Goal: Task Accomplishment & Management: Complete application form

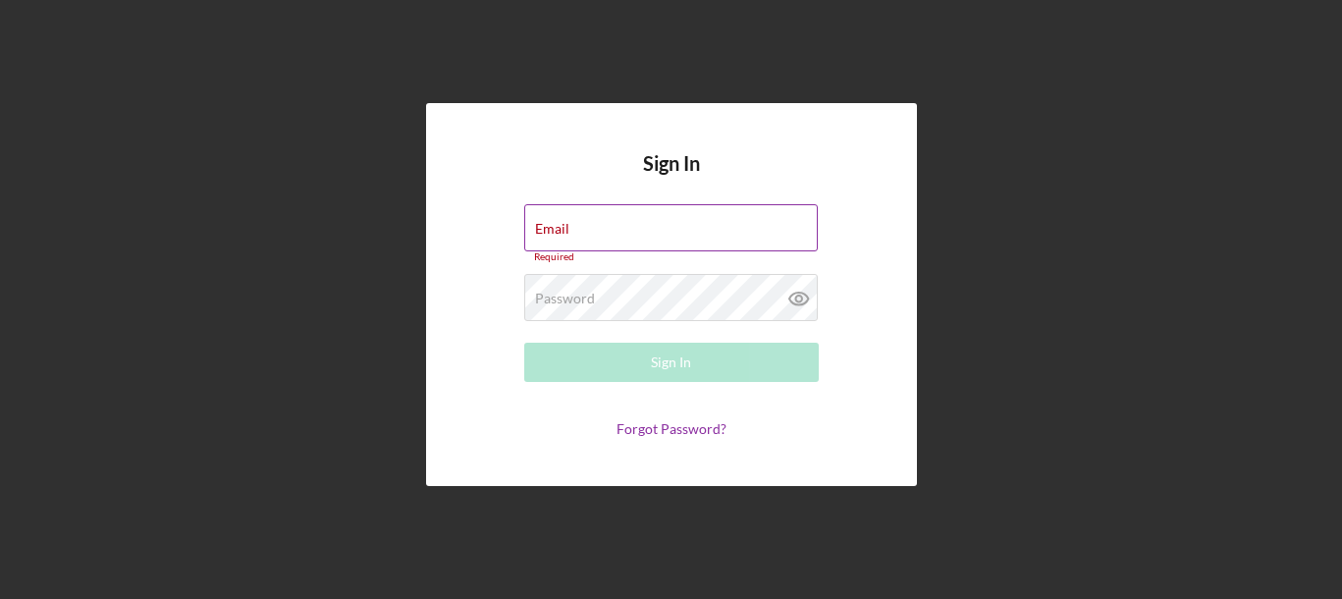
click at [601, 226] on div "Email Required" at bounding box center [671, 233] width 295 height 59
click at [600, 232] on input "Email" at bounding box center [671, 227] width 294 height 47
type input "taylorbrooks878@gmail.com"
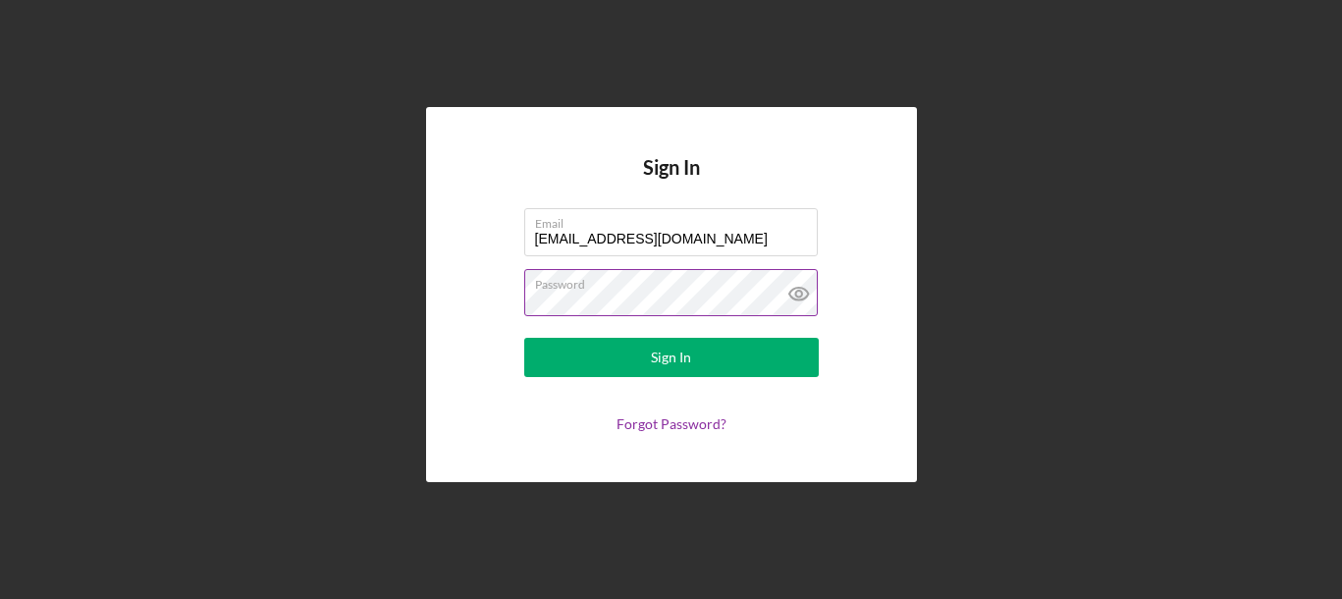
click at [803, 296] on icon at bounding box center [799, 293] width 49 height 49
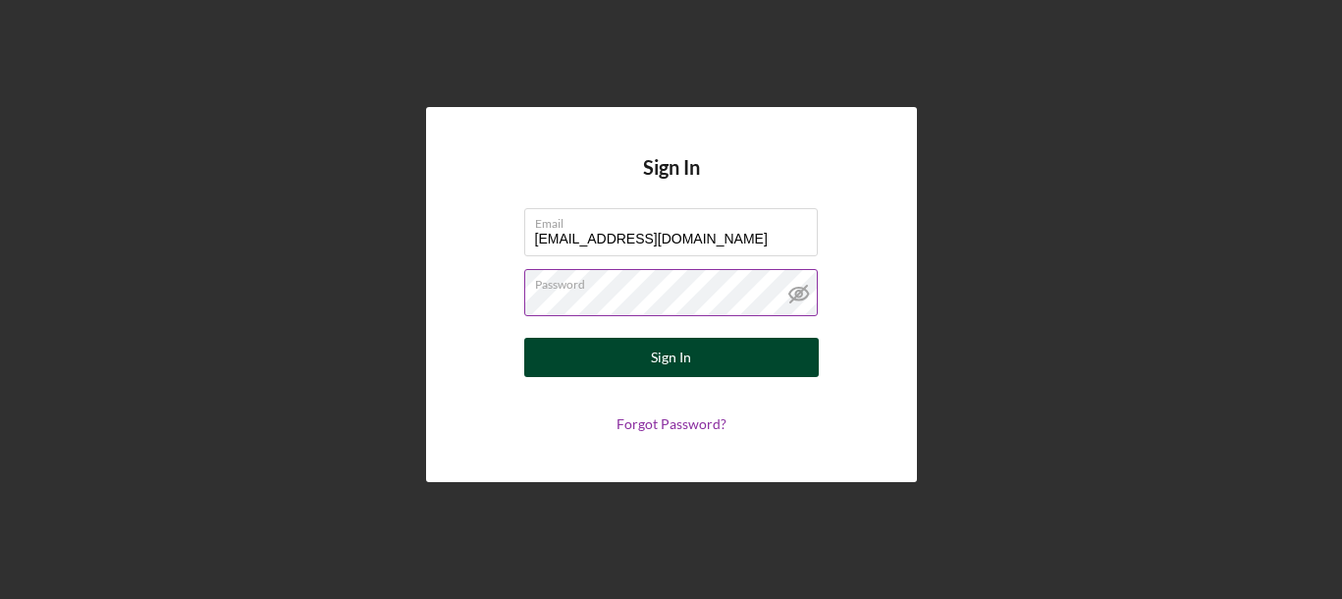
click at [735, 348] on button "Sign In" at bounding box center [671, 357] width 295 height 39
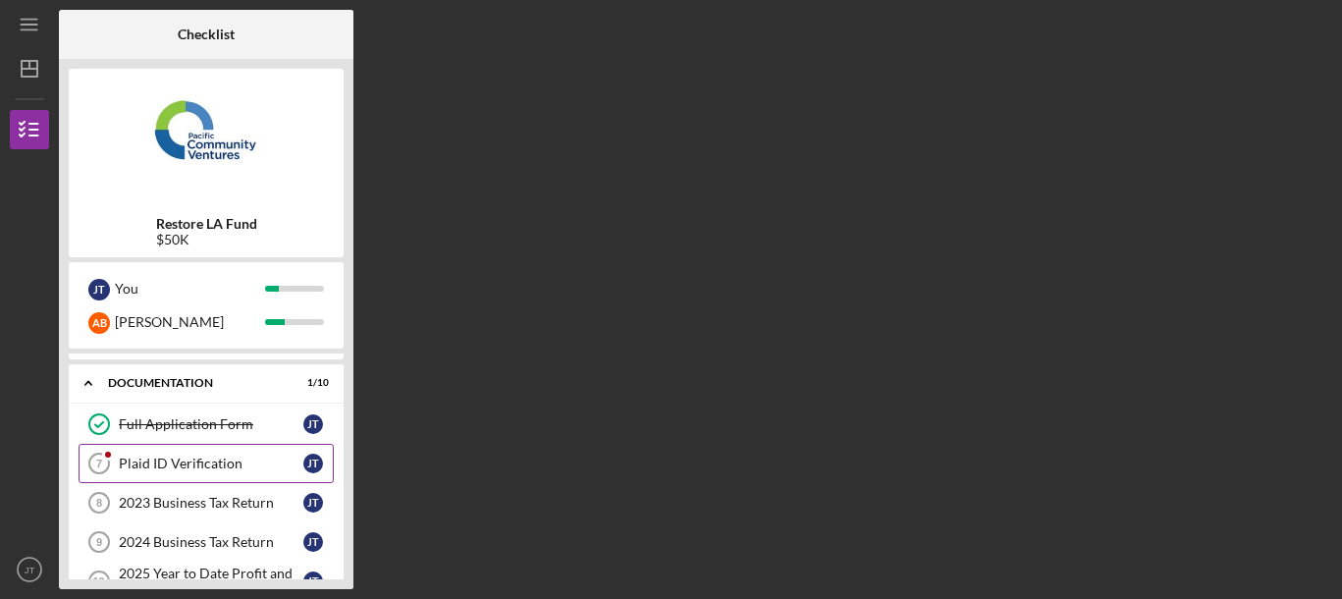
scroll to position [17, 0]
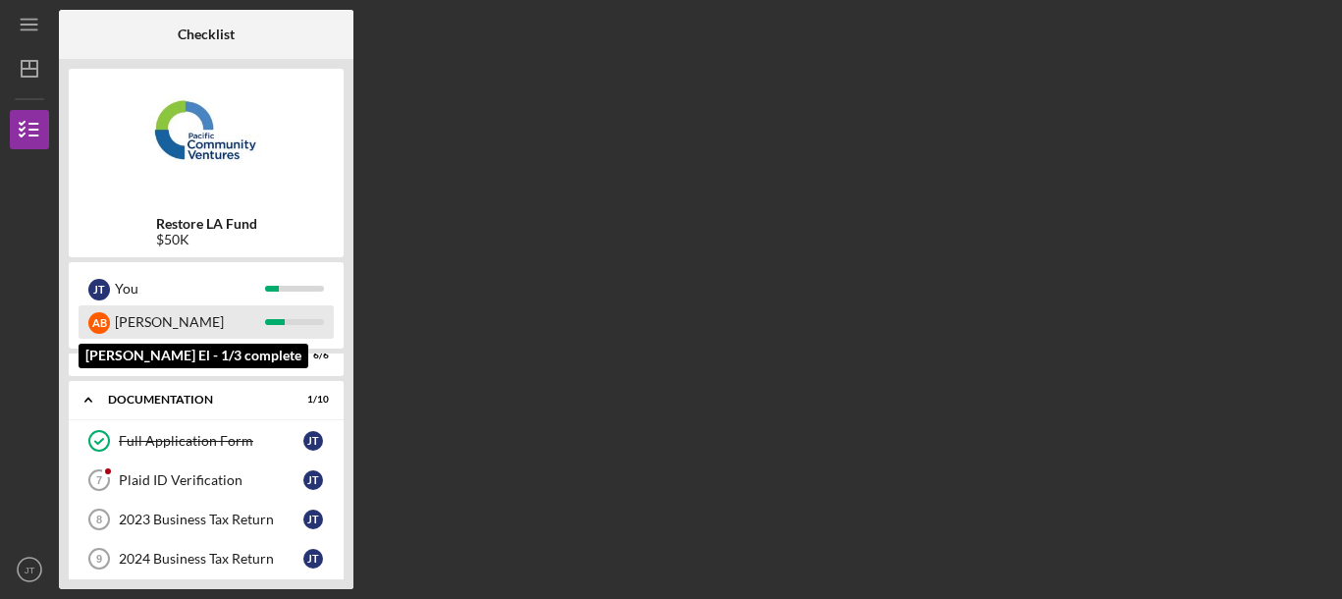
click at [155, 322] on div "[PERSON_NAME]" at bounding box center [190, 321] width 150 height 33
click at [146, 322] on div "[PERSON_NAME]" at bounding box center [190, 321] width 150 height 33
click at [150, 330] on div "[PERSON_NAME]" at bounding box center [190, 321] width 150 height 33
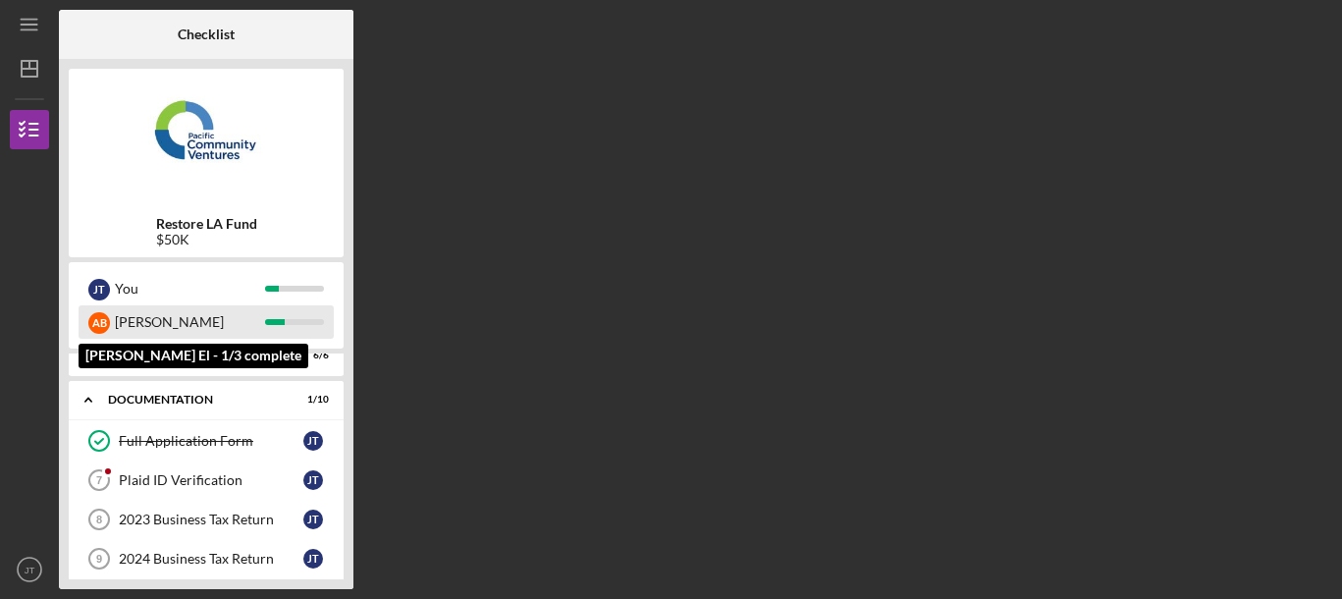
click at [287, 329] on div "A B Anthony" at bounding box center [206, 321] width 255 height 33
click at [262, 327] on div "[PERSON_NAME]" at bounding box center [190, 321] width 150 height 33
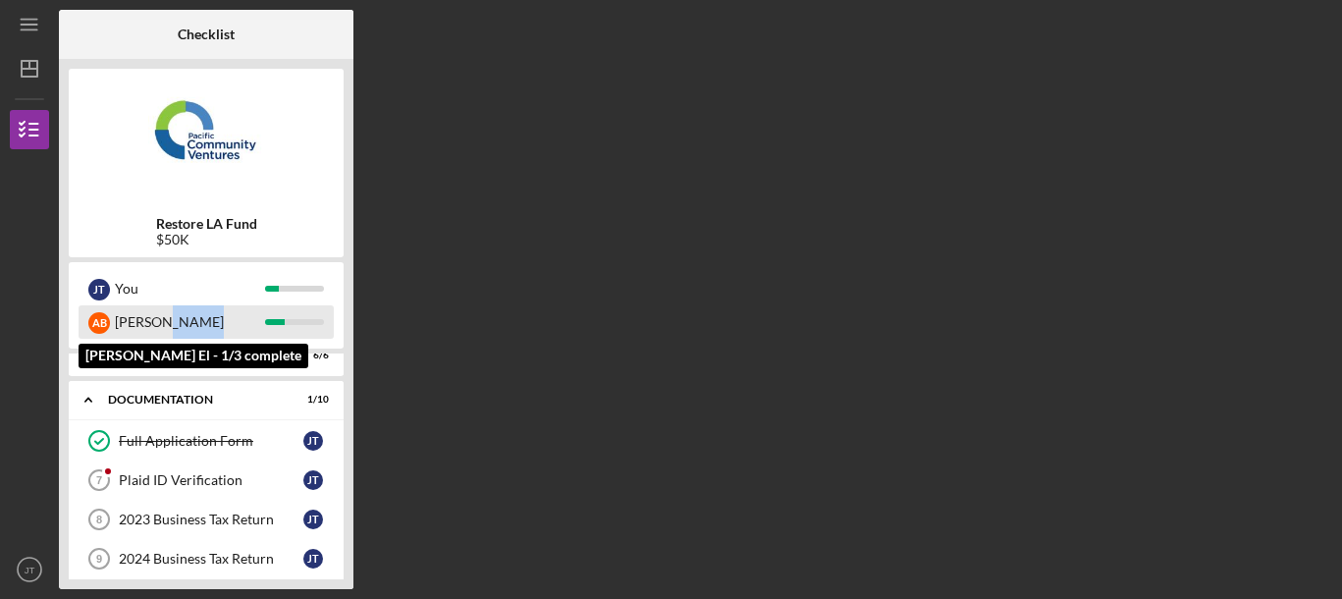
click at [100, 326] on div "A B" at bounding box center [99, 323] width 22 height 22
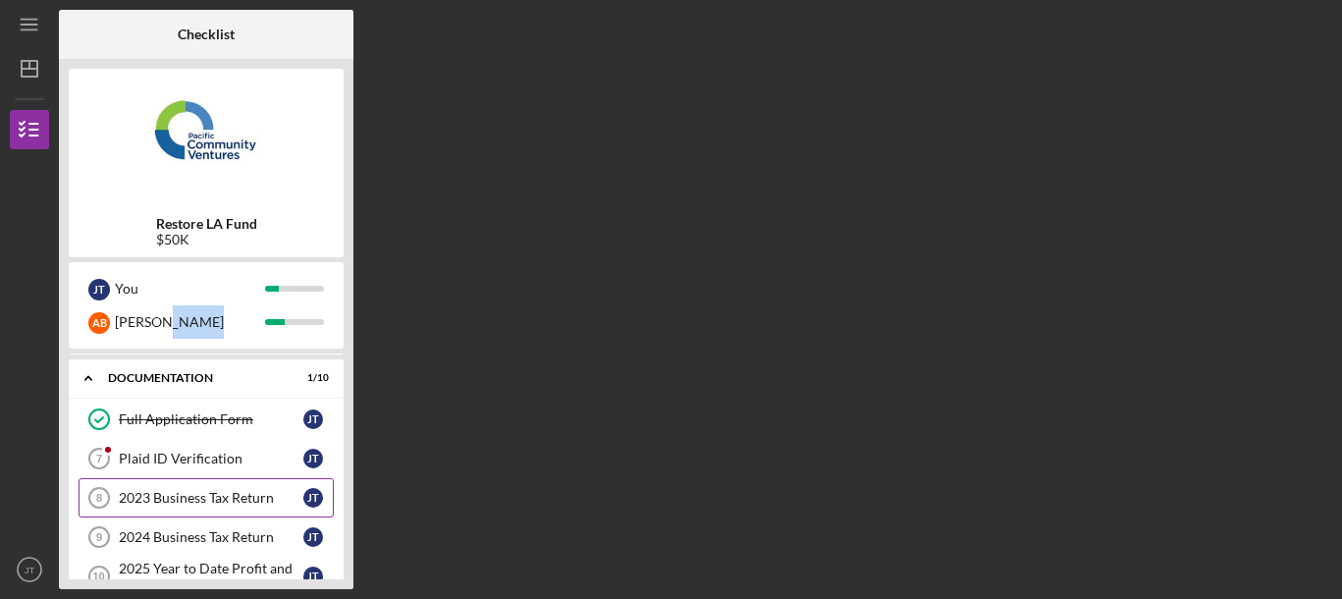
scroll to position [0, 0]
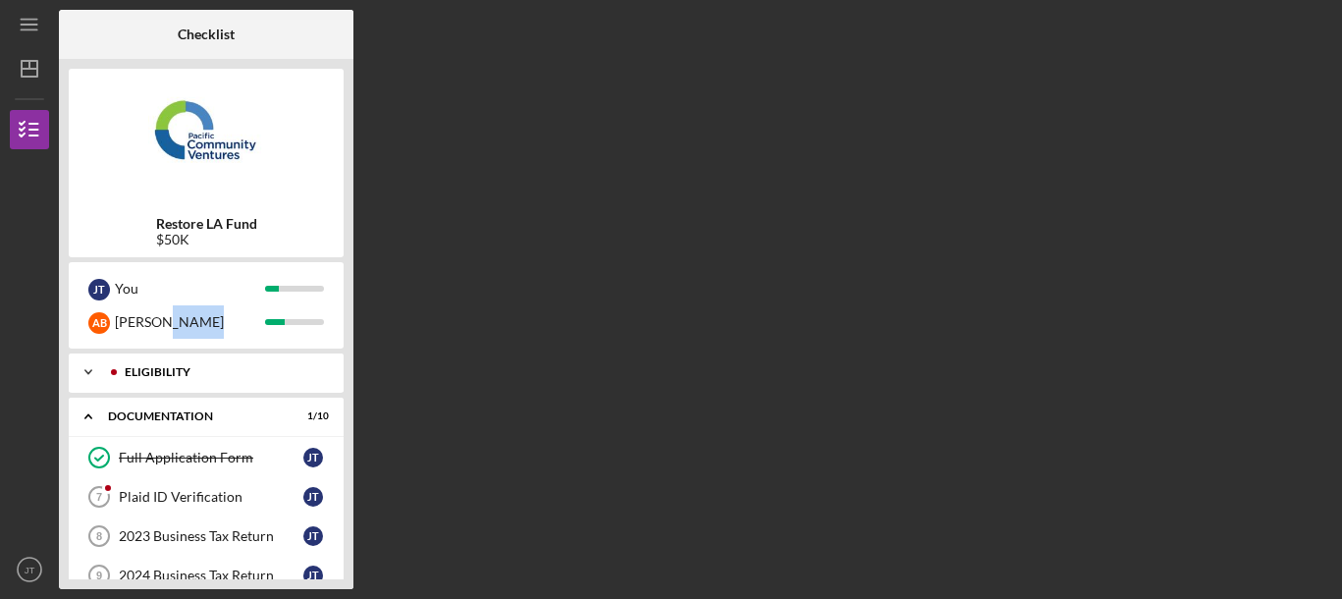
click at [85, 364] on icon "Icon/Expander" at bounding box center [88, 371] width 39 height 39
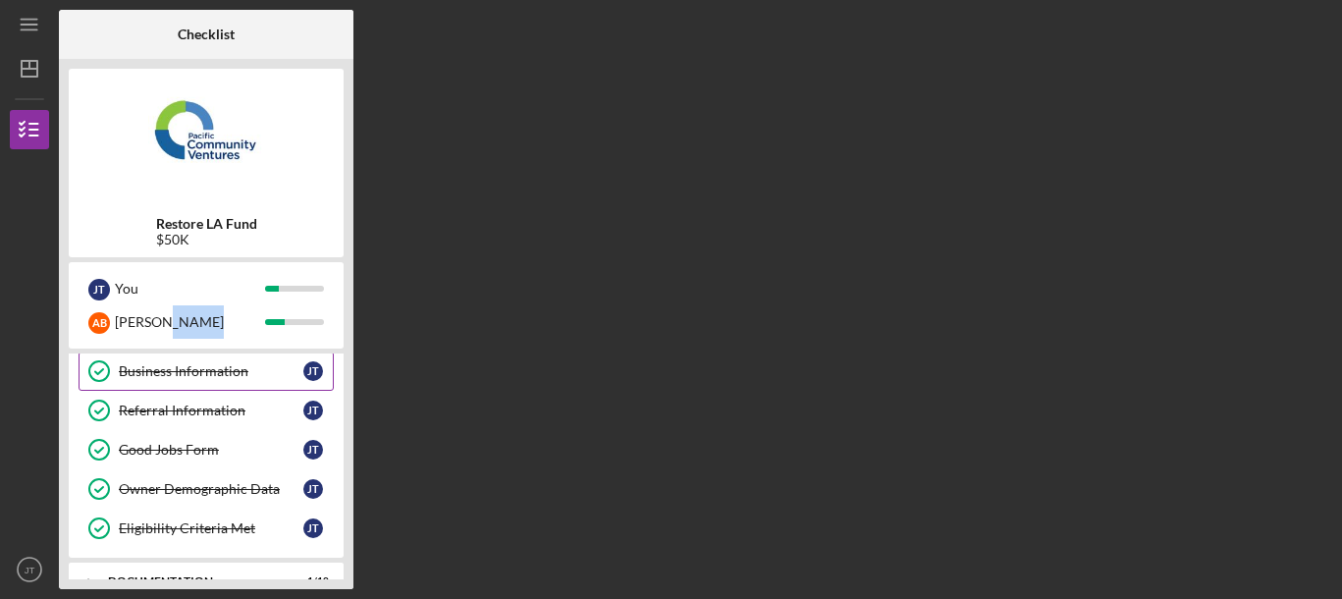
scroll to position [90, 0]
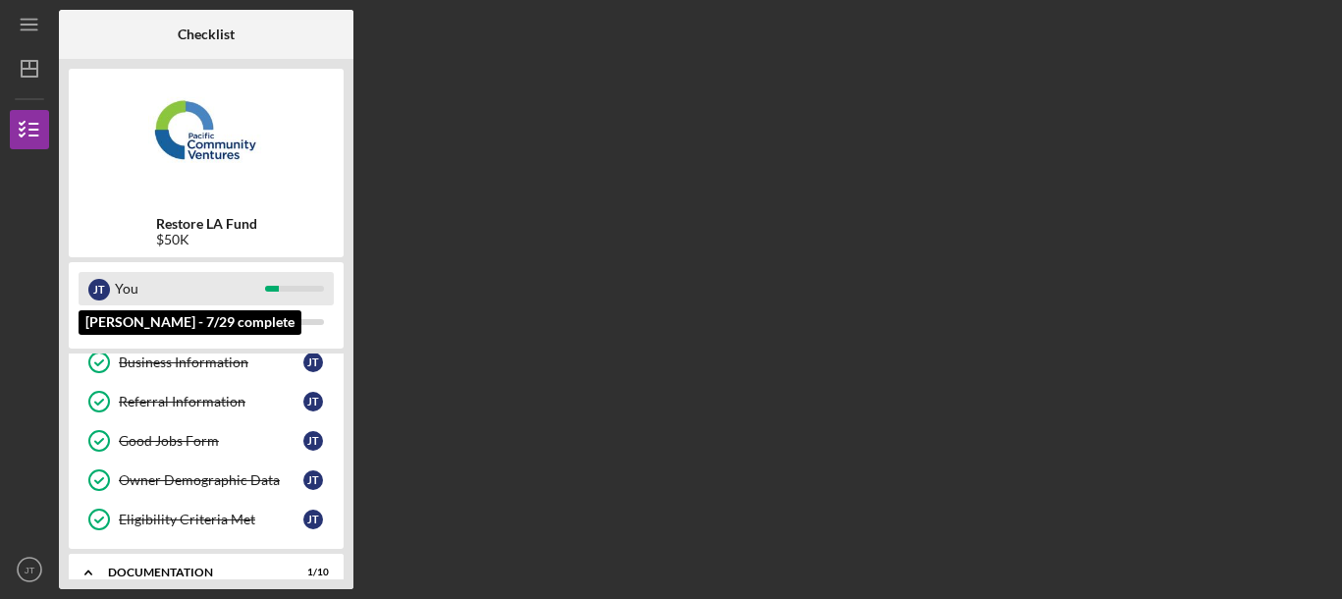
click at [117, 290] on div "You" at bounding box center [190, 288] width 150 height 33
click at [94, 290] on div "J T" at bounding box center [99, 290] width 22 height 22
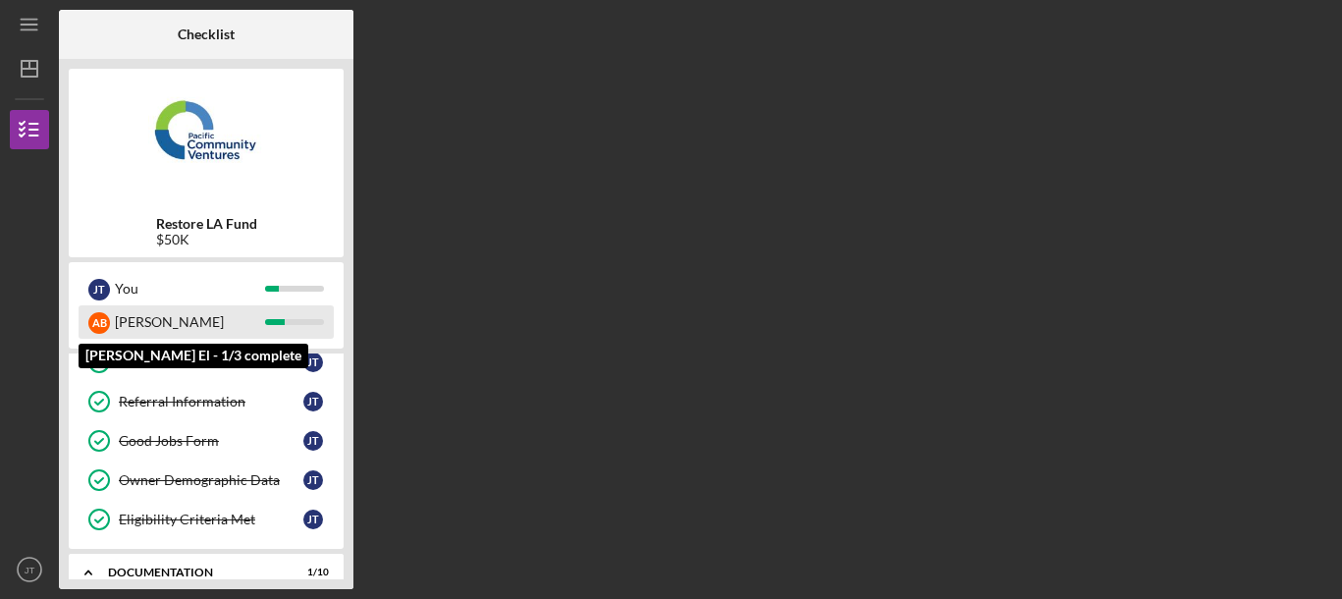
click at [96, 321] on div "A B" at bounding box center [99, 323] width 22 height 22
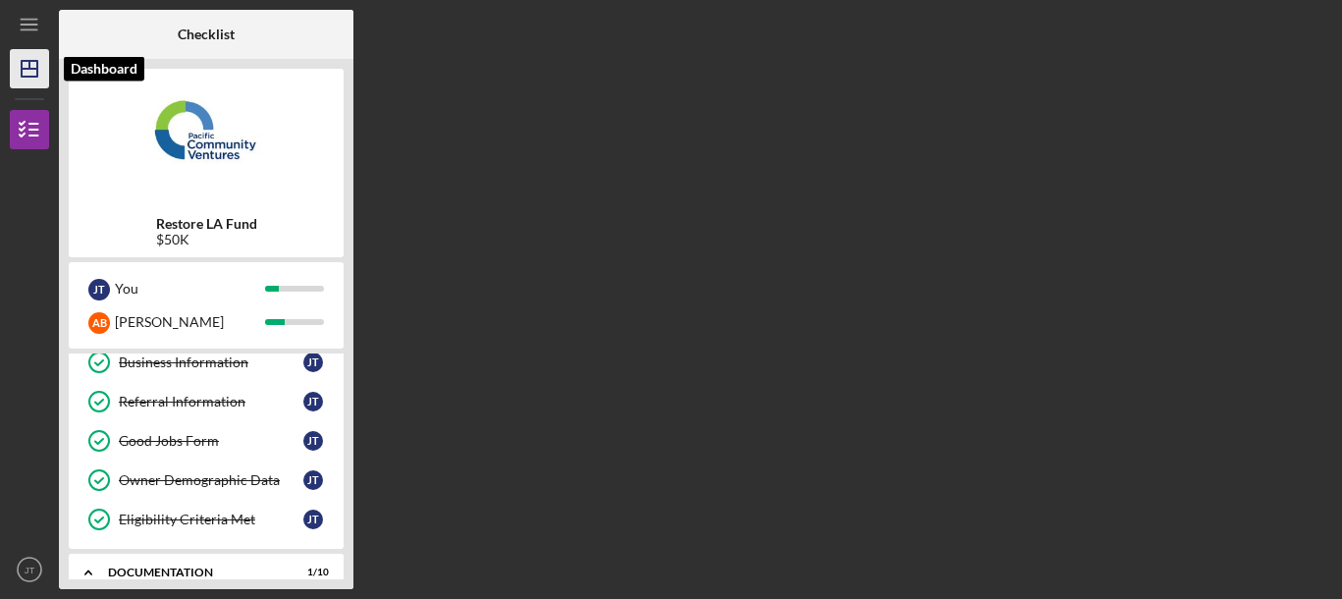
click at [24, 62] on icon "Icon/Dashboard" at bounding box center [29, 68] width 49 height 49
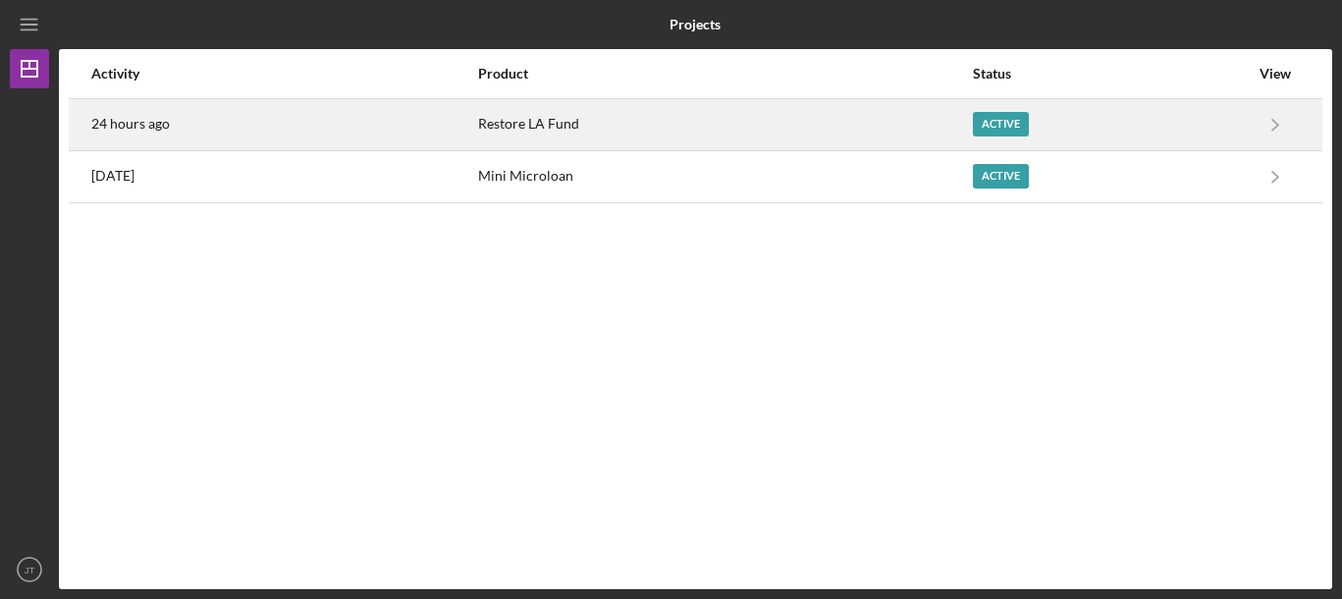
click at [548, 135] on div "Restore LA Fund" at bounding box center [724, 124] width 493 height 49
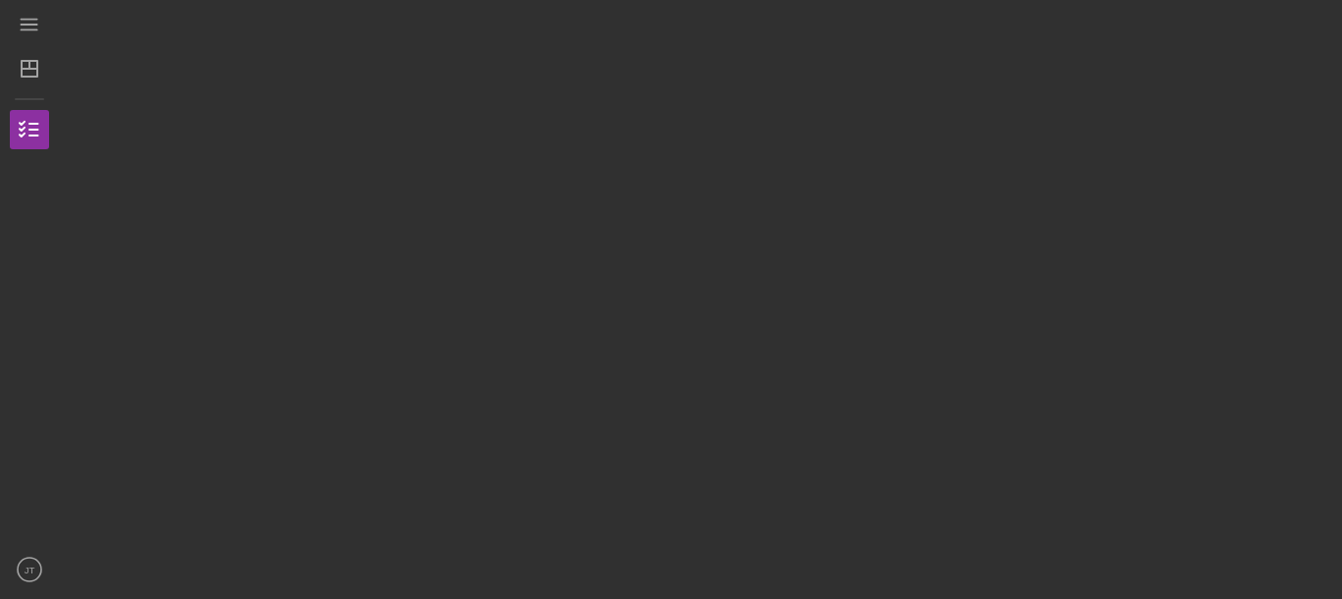
click at [548, 135] on div at bounding box center [695, 299] width 1273 height 579
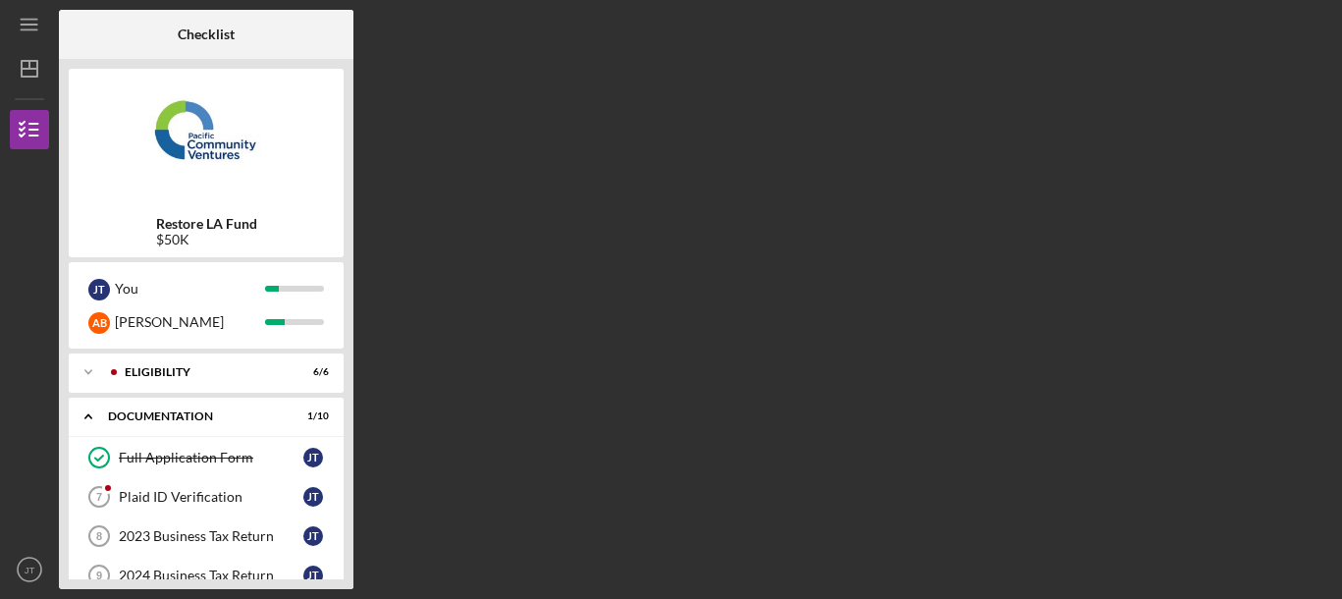
click at [215, 344] on div "J T You A B Anthony" at bounding box center [206, 305] width 275 height 86
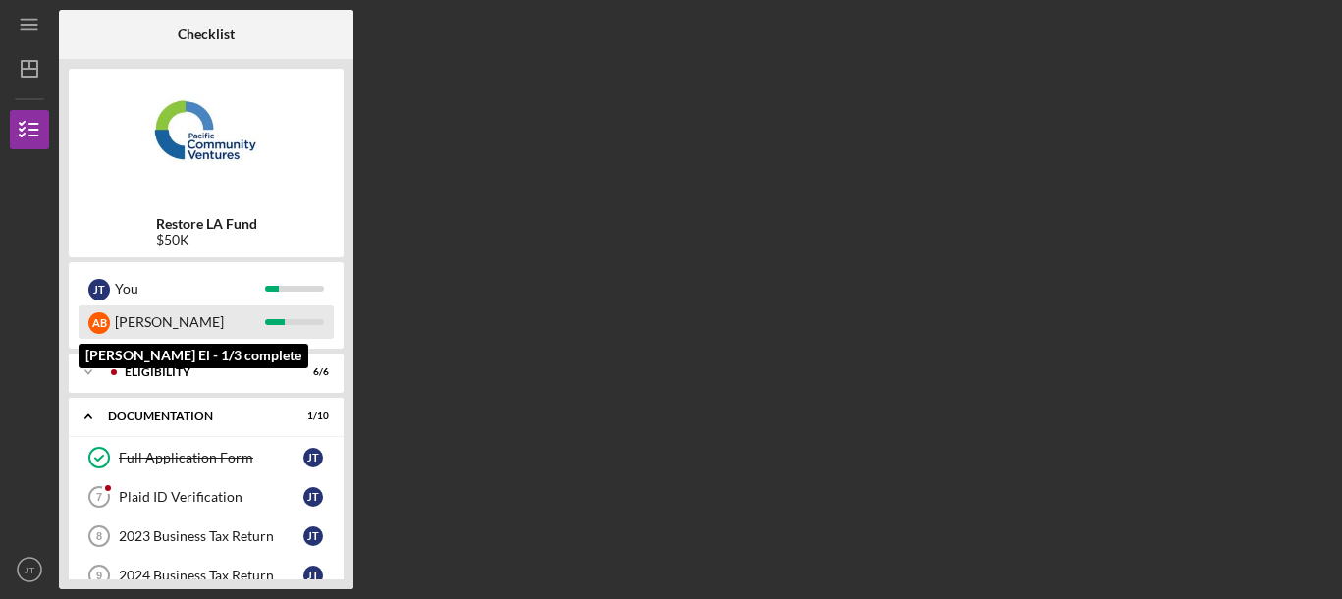
click at [140, 323] on div "[PERSON_NAME]" at bounding box center [190, 321] width 150 height 33
click at [99, 326] on div "A B" at bounding box center [99, 323] width 22 height 22
click at [100, 326] on div "A B" at bounding box center [99, 323] width 22 height 22
click at [107, 324] on div "A B" at bounding box center [99, 323] width 22 height 22
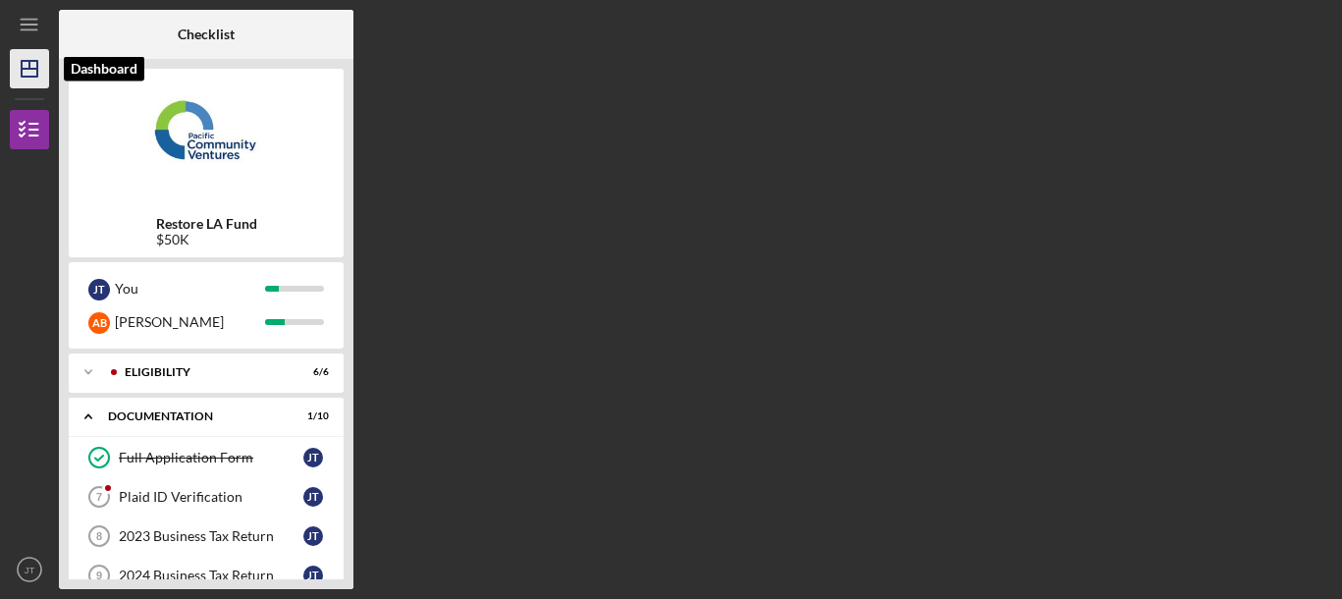
click at [33, 81] on icon "Icon/Dashboard" at bounding box center [29, 68] width 49 height 49
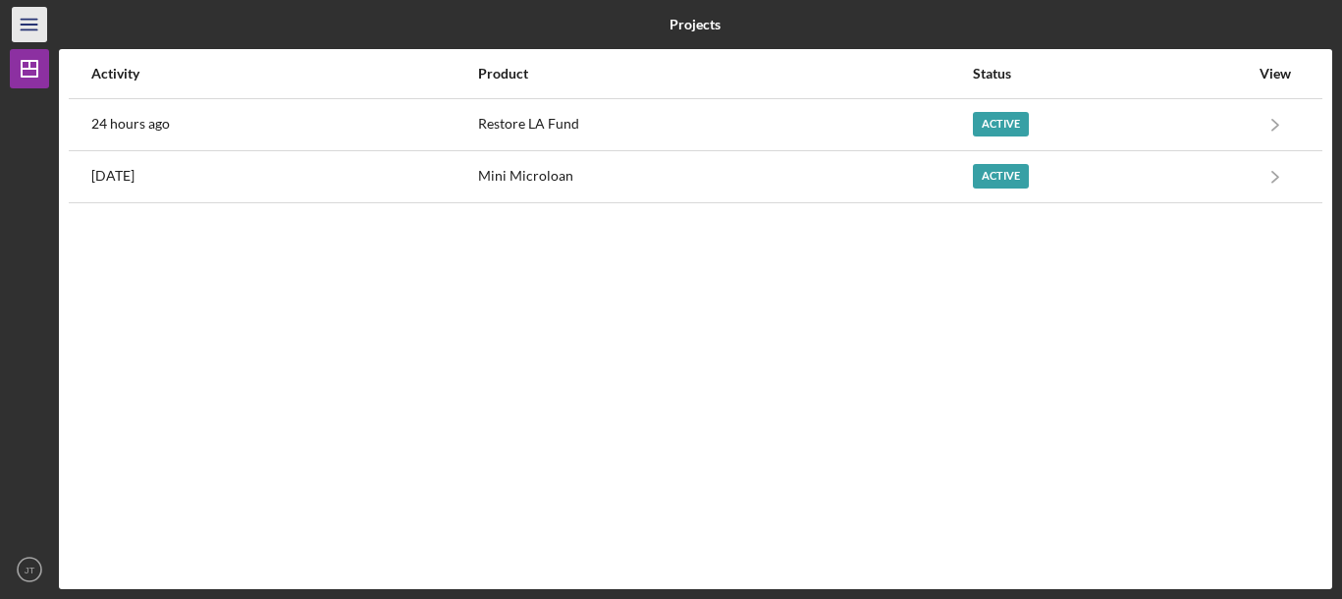
click at [25, 37] on icon "Icon/Menu" at bounding box center [30, 25] width 44 height 44
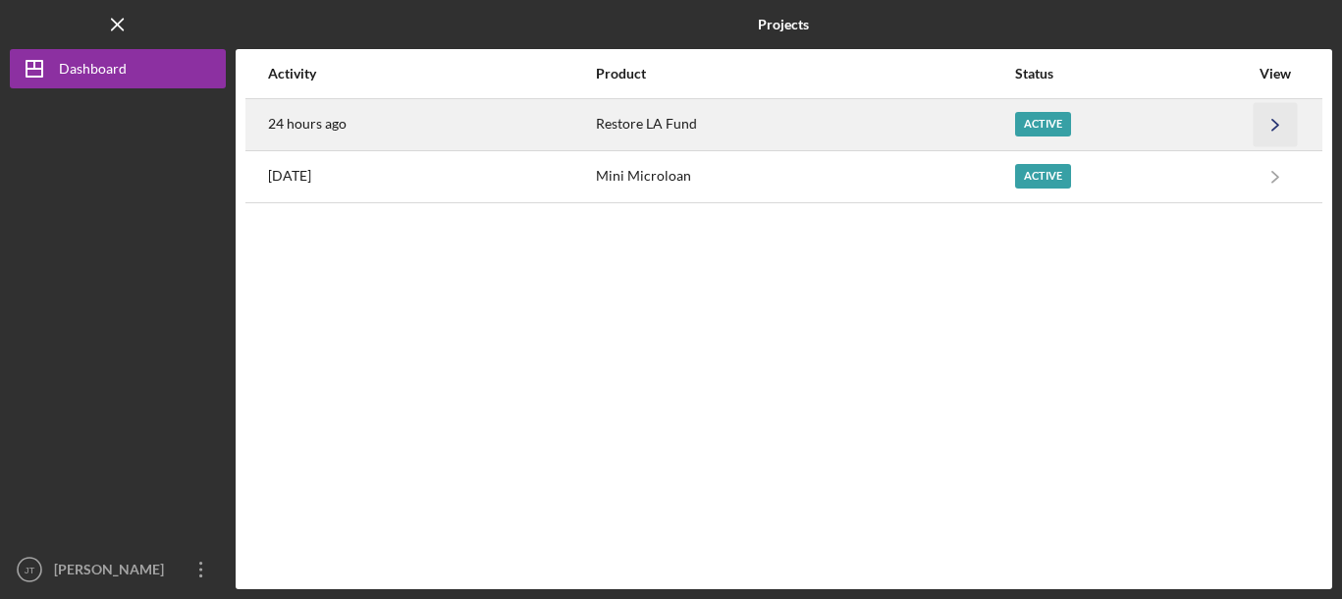
click at [1268, 125] on icon "Icon/Navigate" at bounding box center [1276, 124] width 44 height 44
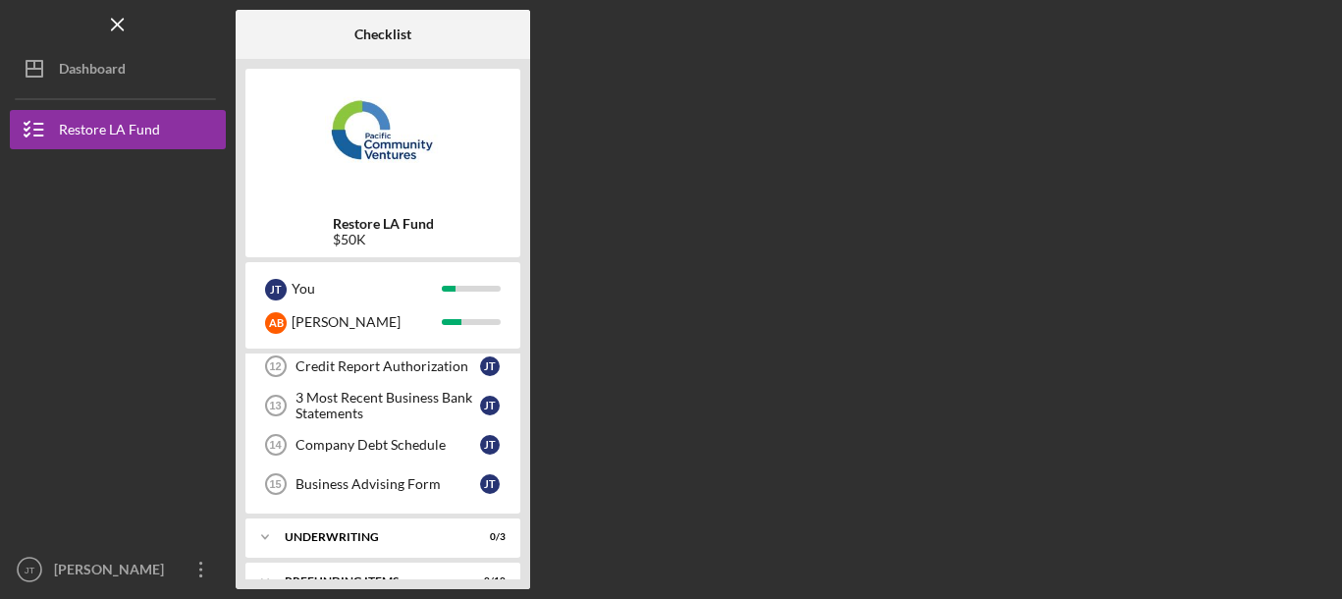
scroll to position [359, 0]
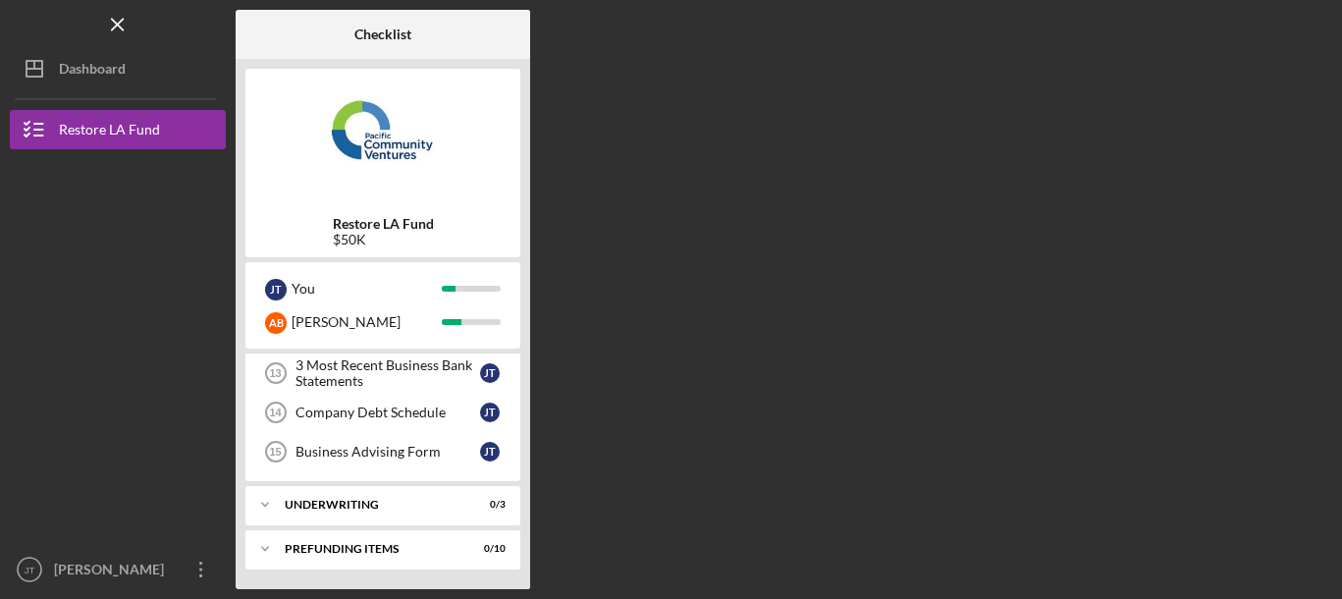
click at [251, 269] on div "J T You A B Anthony" at bounding box center [382, 305] width 275 height 86
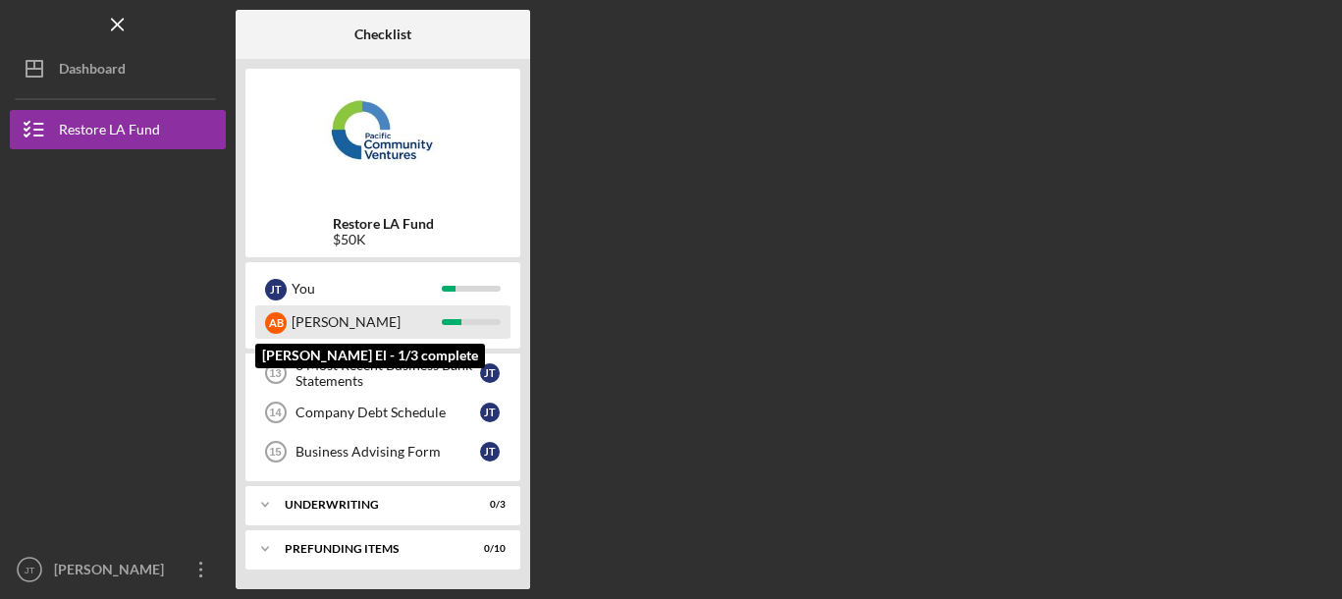
click at [277, 315] on div "A B" at bounding box center [276, 323] width 22 height 22
click at [273, 321] on div "A B" at bounding box center [276, 323] width 22 height 22
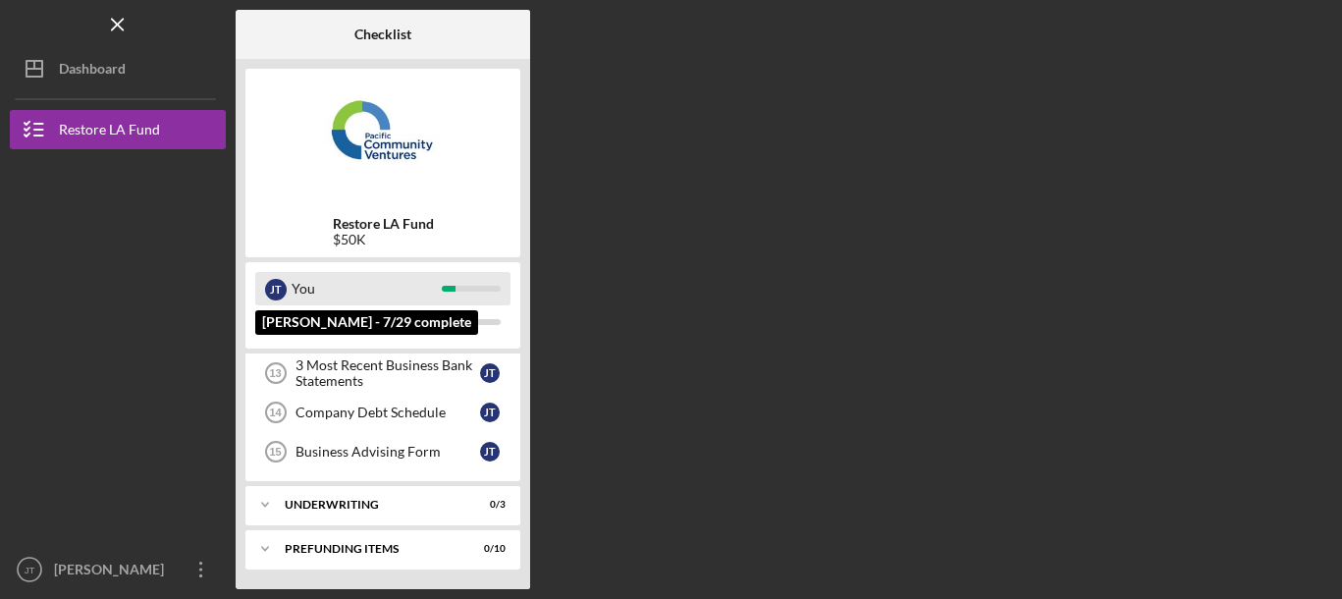
click at [271, 290] on div "J T" at bounding box center [276, 290] width 22 height 22
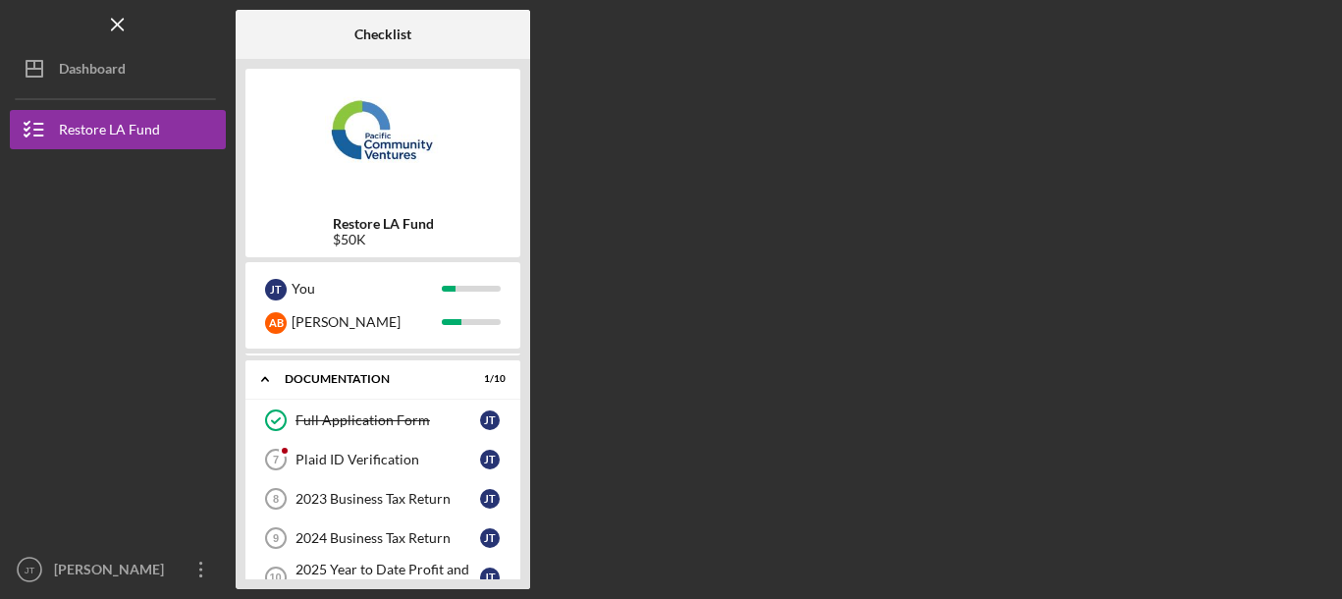
scroll to position [35, 0]
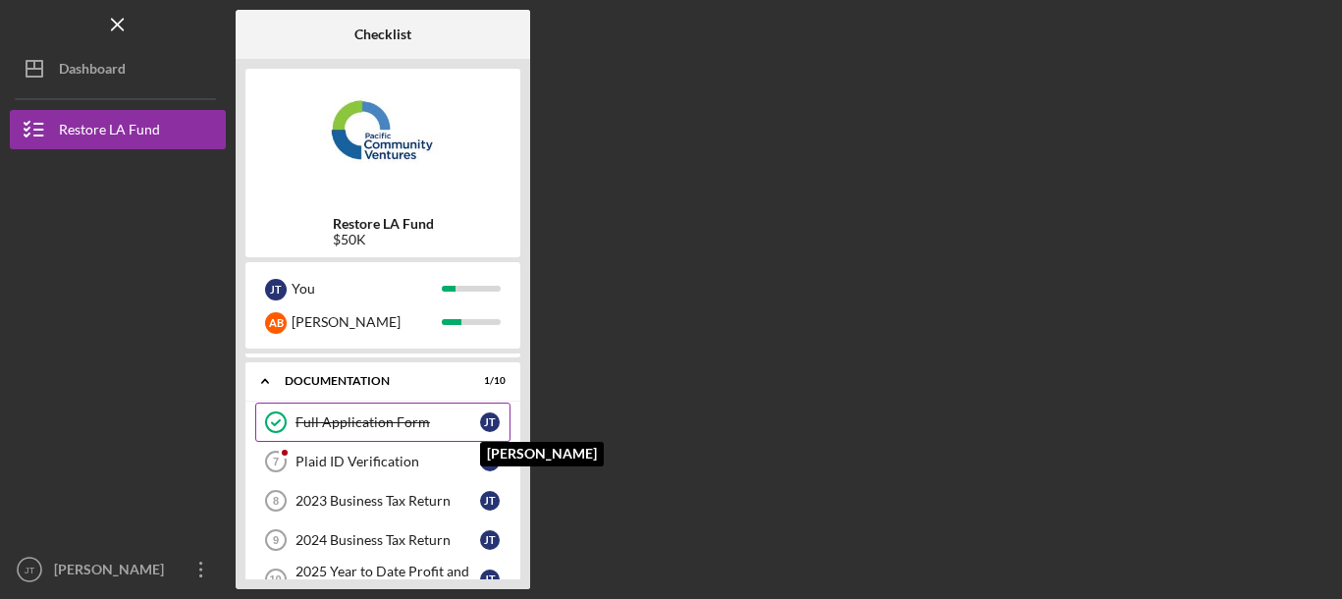
click at [484, 424] on div "J T" at bounding box center [490, 422] width 20 height 20
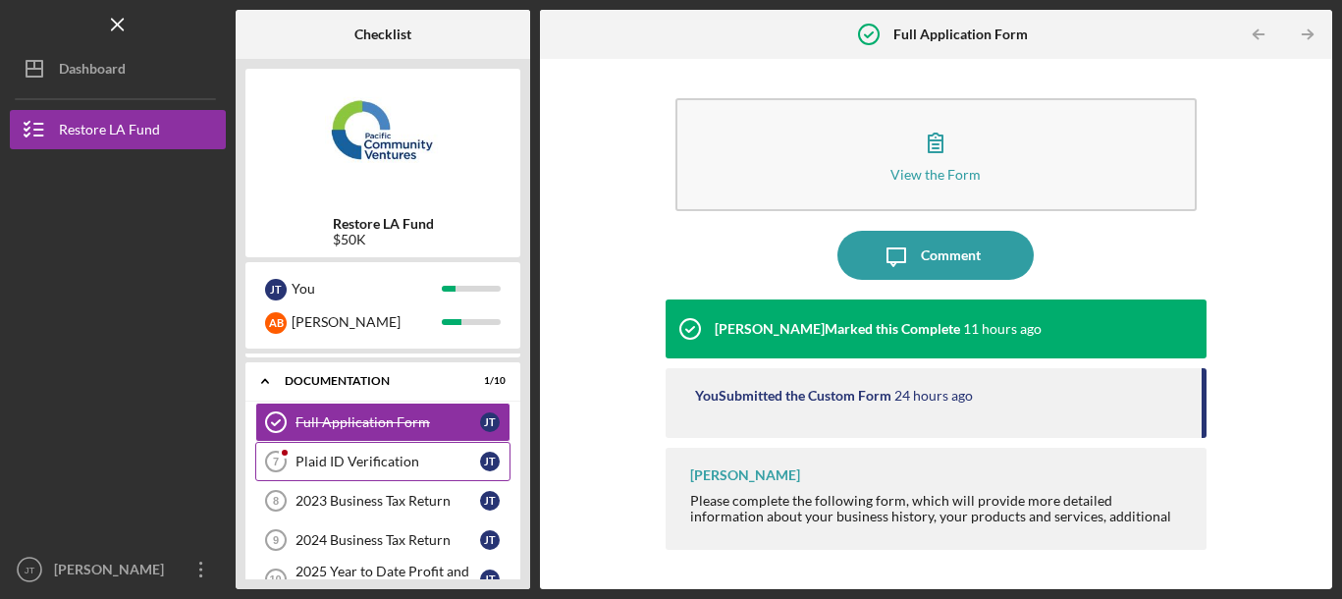
click at [474, 465] on div "Plaid ID Verification" at bounding box center [388, 462] width 185 height 16
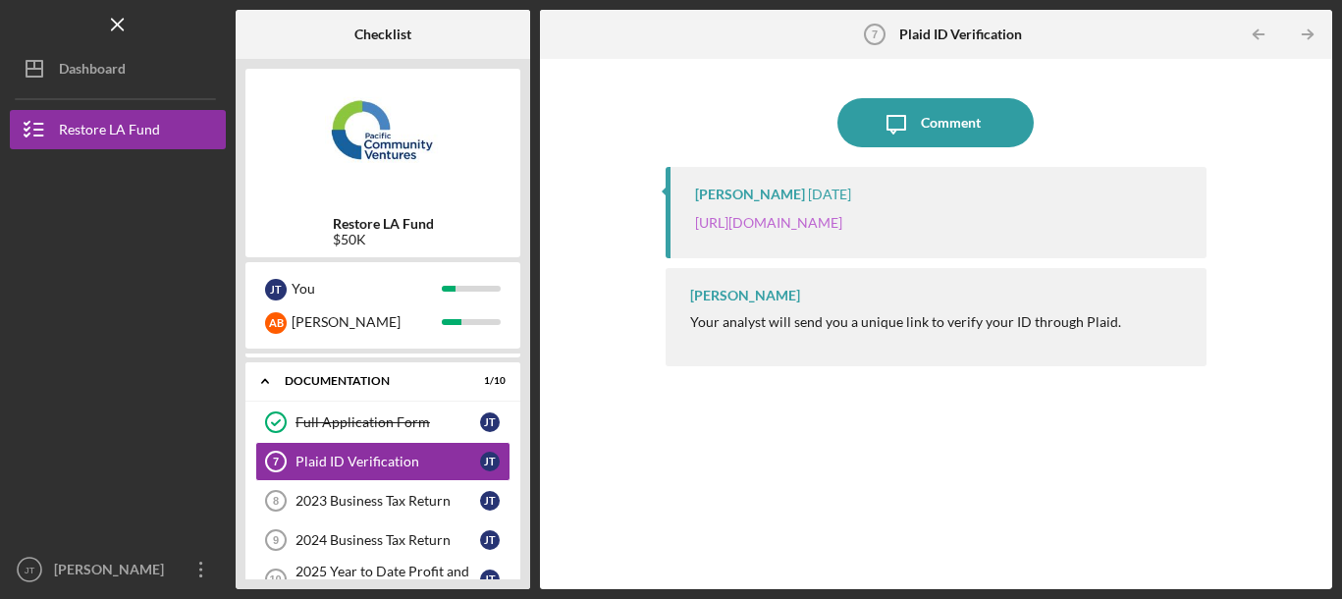
click at [842, 226] on link "[URL][DOMAIN_NAME]" at bounding box center [768, 222] width 147 height 17
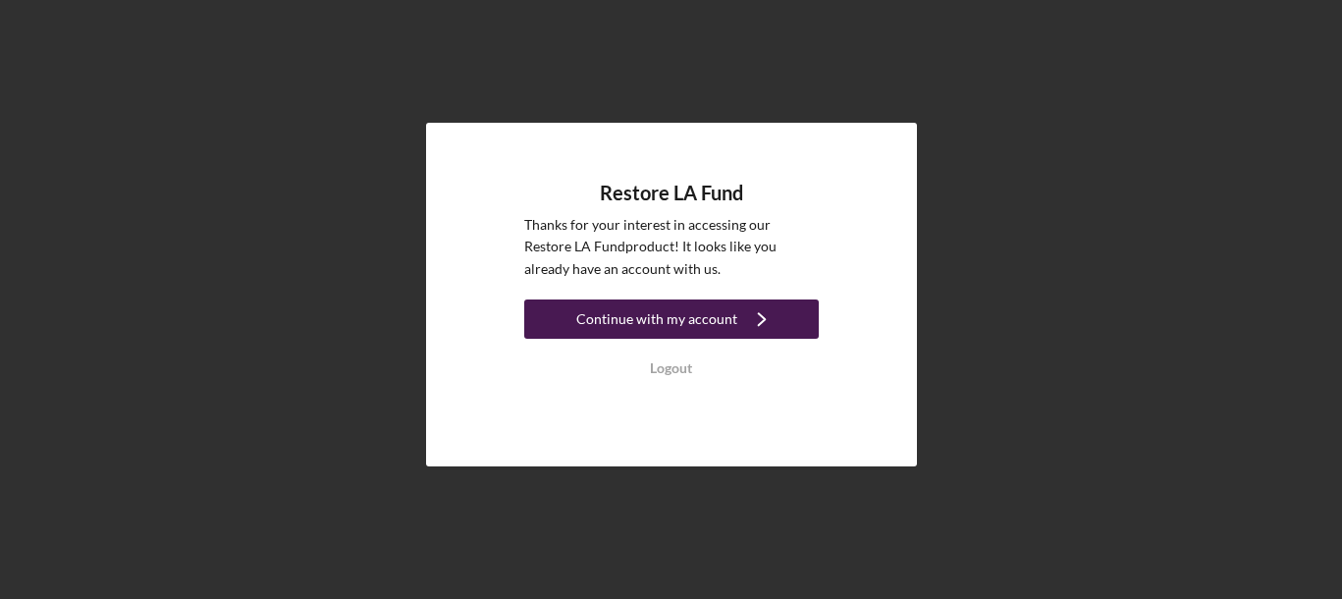
click at [718, 326] on div "Continue with my account" at bounding box center [656, 318] width 161 height 39
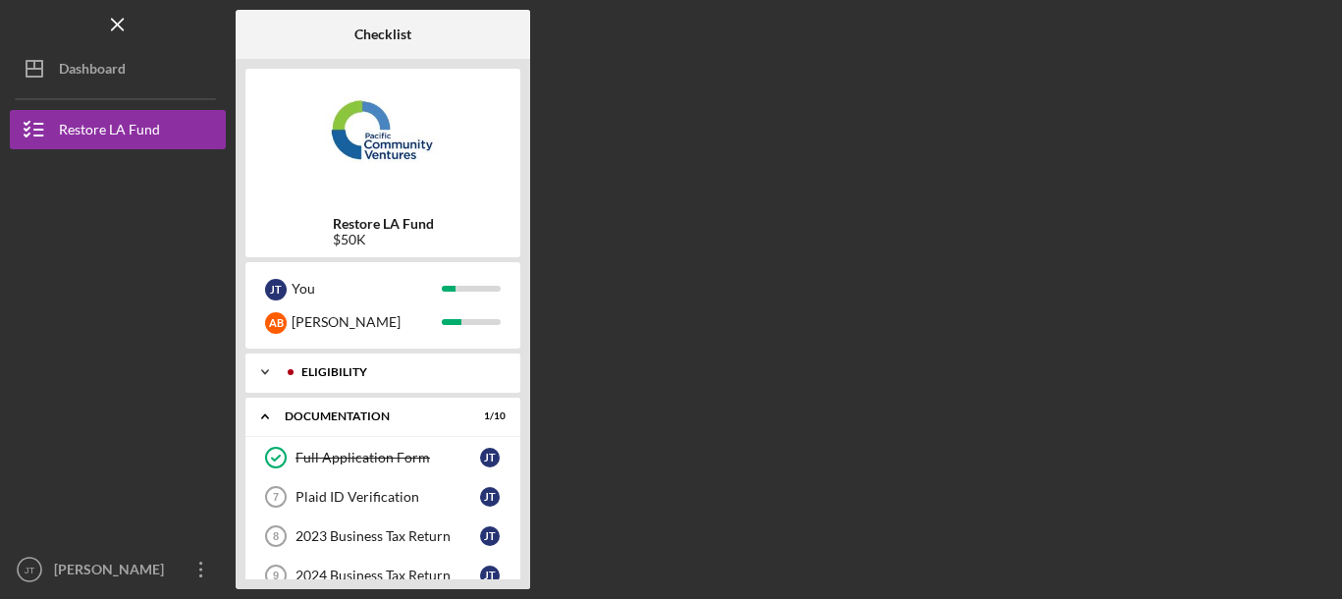
click at [264, 373] on polyline at bounding box center [265, 372] width 6 height 4
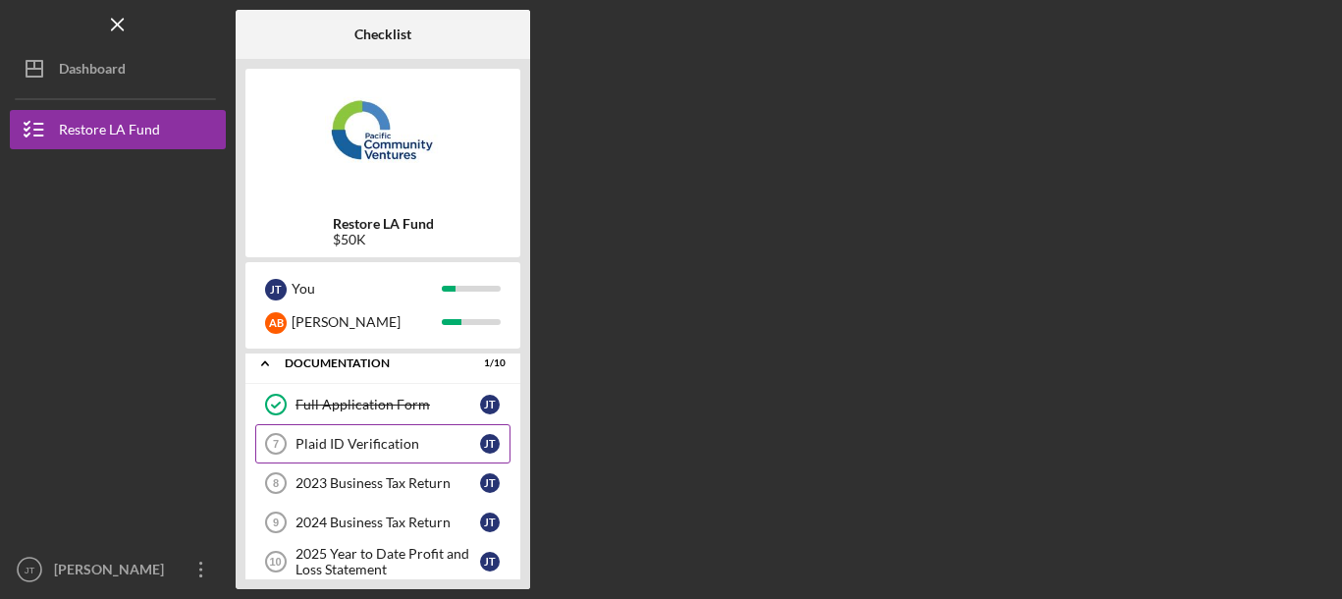
scroll to position [303, 0]
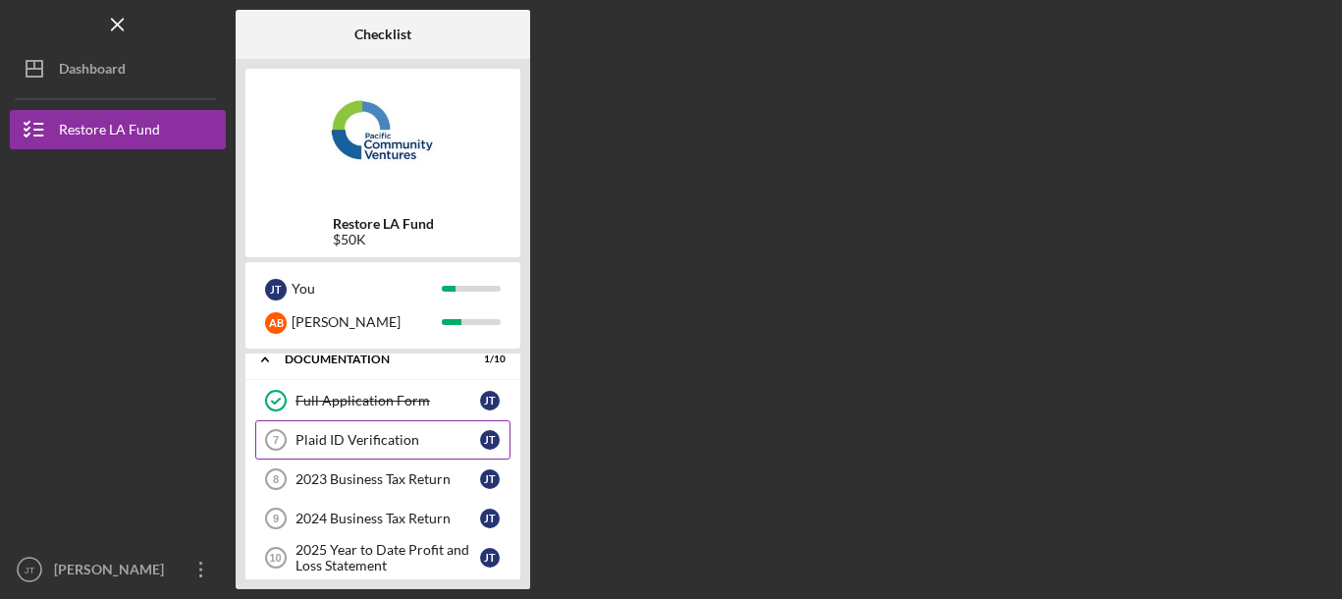
click at [385, 432] on div "Plaid ID Verification" at bounding box center [388, 440] width 185 height 16
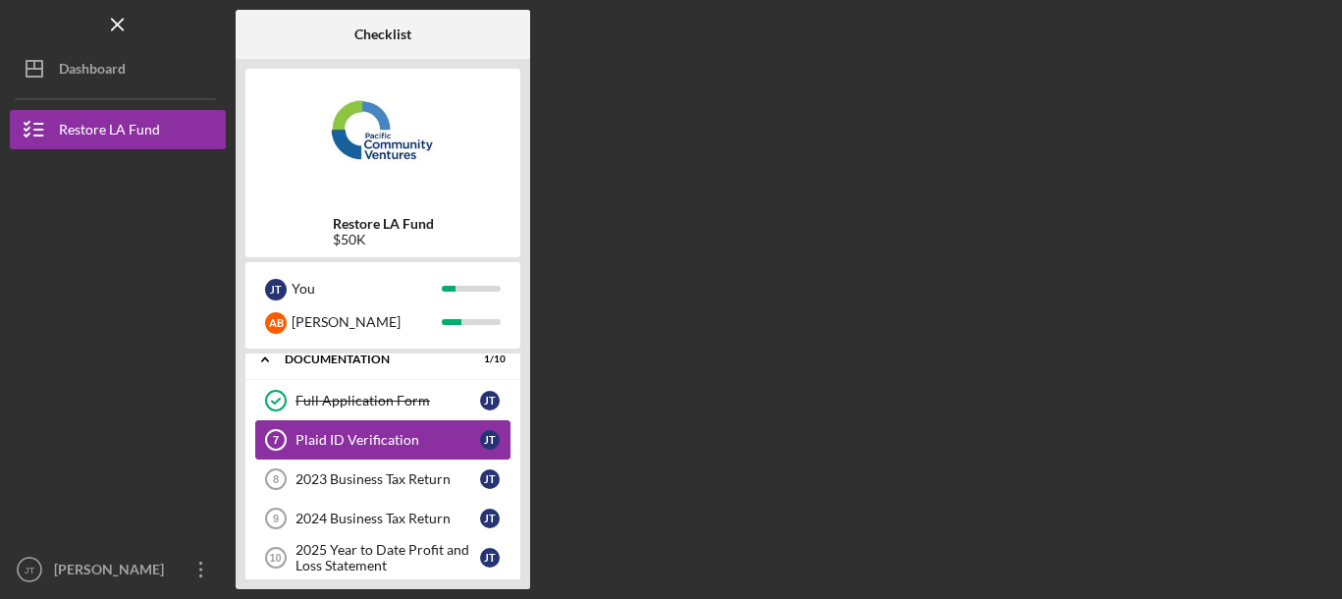
click at [385, 432] on div "Plaid ID Verification" at bounding box center [388, 440] width 185 height 16
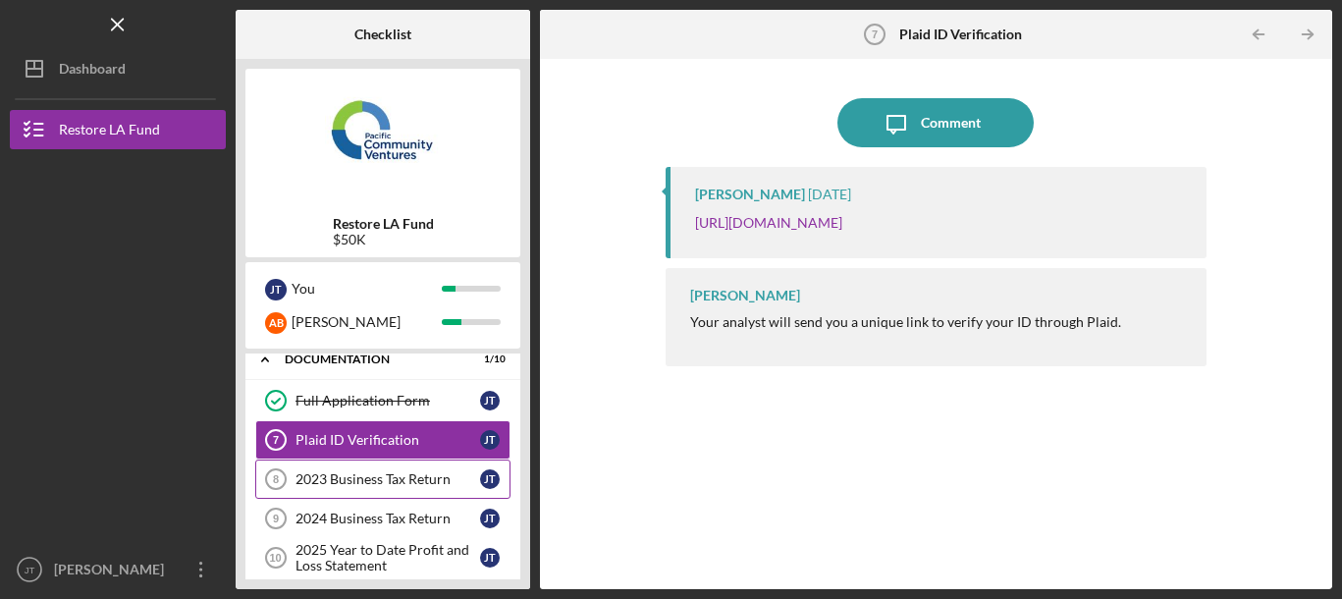
click at [348, 477] on div "2023 Business Tax Return" at bounding box center [388, 479] width 185 height 16
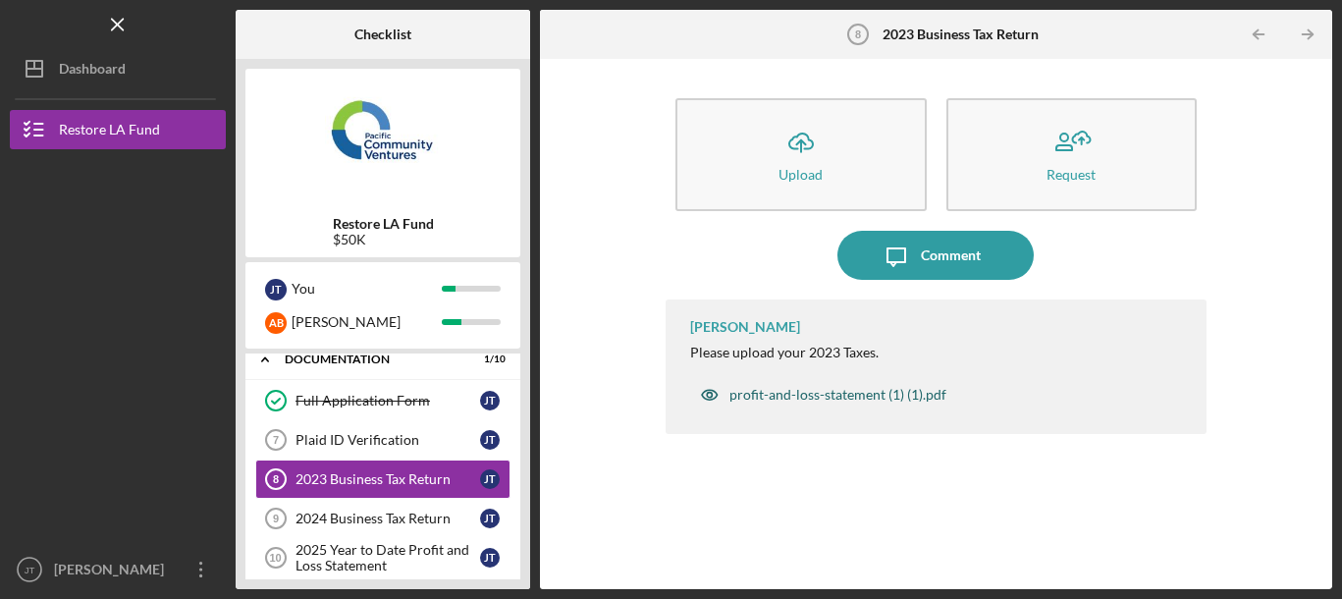
click at [771, 390] on div "profit-and-loss-statement (1) (1).pdf" at bounding box center [838, 395] width 217 height 16
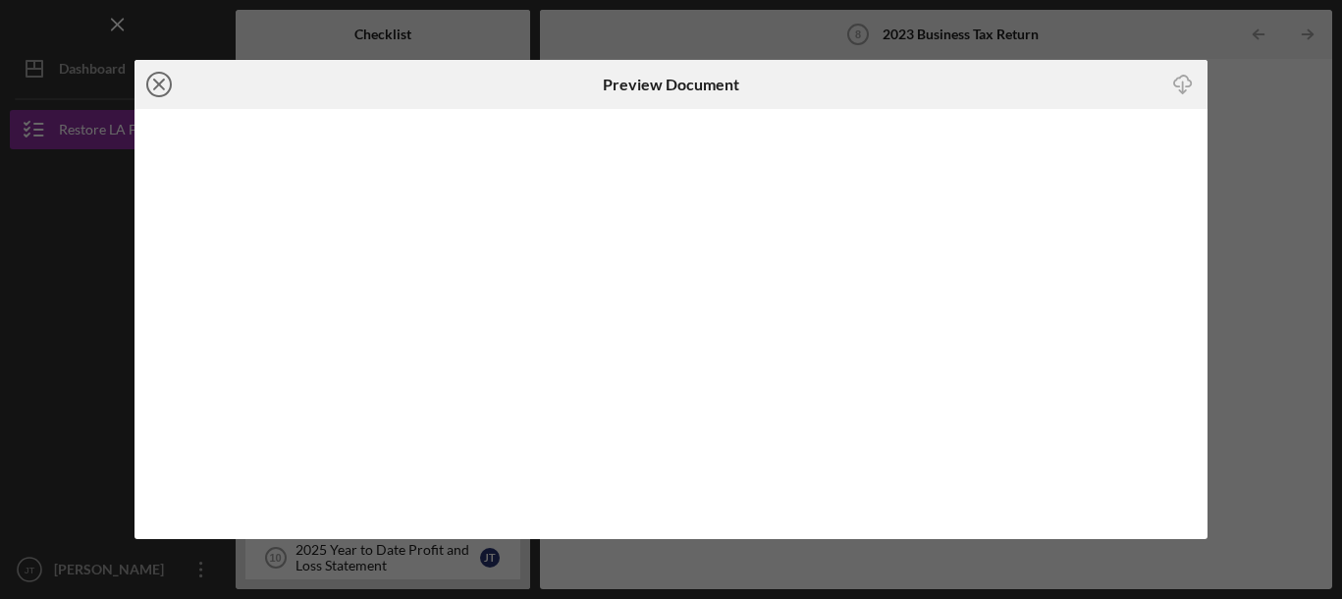
click at [153, 81] on icon "Icon/Close" at bounding box center [159, 84] width 49 height 49
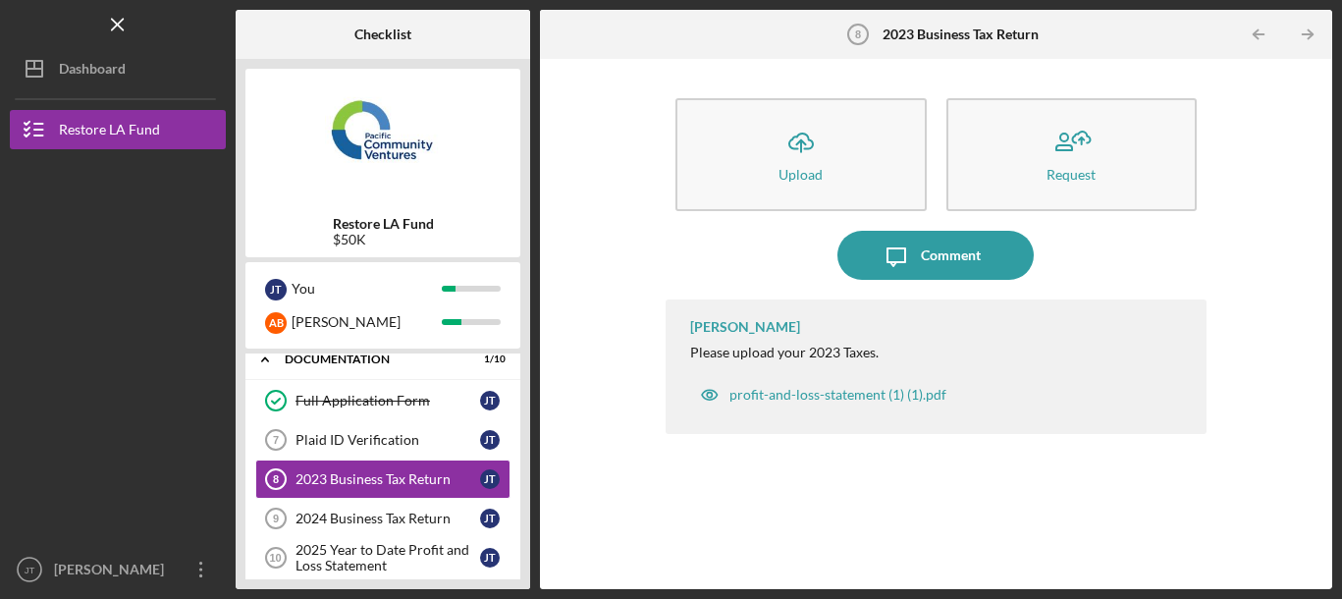
click at [690, 375] on button "profit-and-loss-statement (1) (1).pdf" at bounding box center [823, 394] width 266 height 39
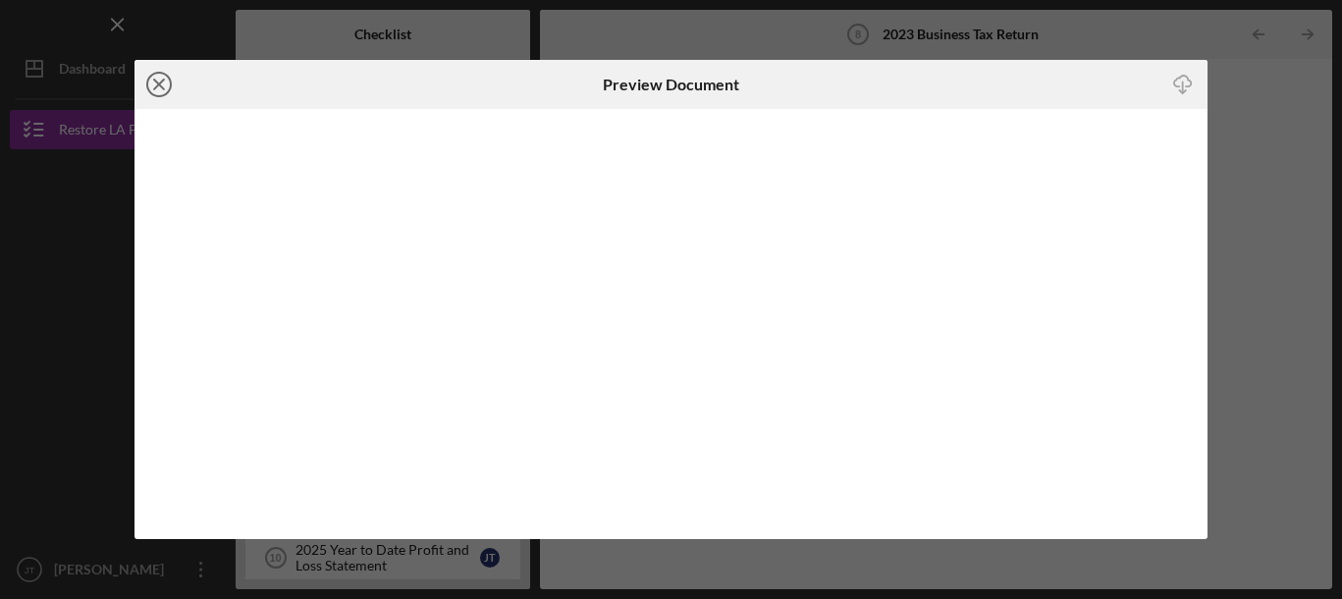
click at [155, 76] on icon "Icon/Close" at bounding box center [159, 84] width 49 height 49
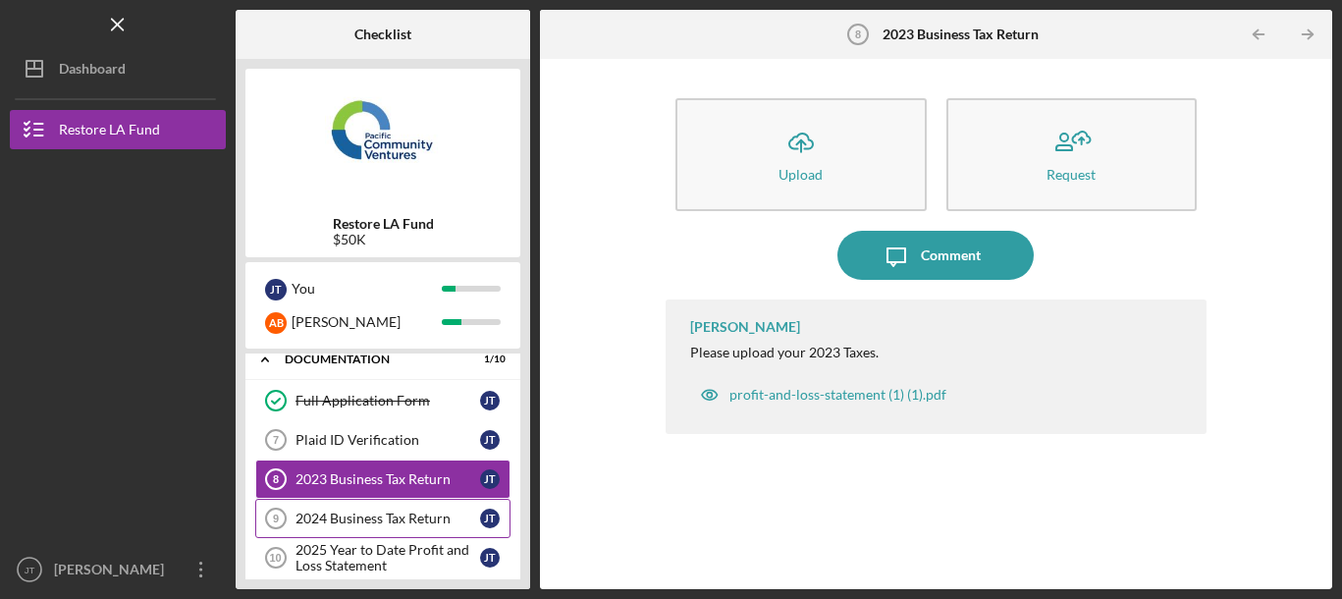
click at [373, 528] on link "2024 Business Tax Return 9 2024 Business Tax Return [PERSON_NAME]" at bounding box center [382, 518] width 255 height 39
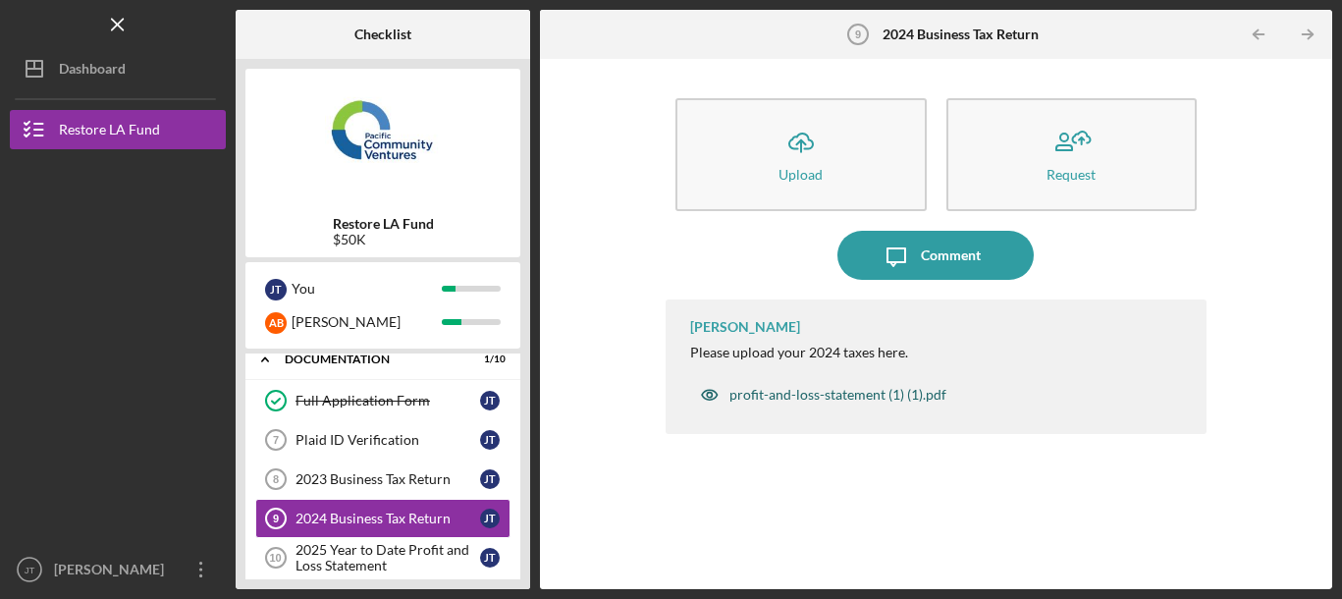
click at [842, 395] on div "profit-and-loss-statement (1) (1).pdf" at bounding box center [838, 395] width 217 height 16
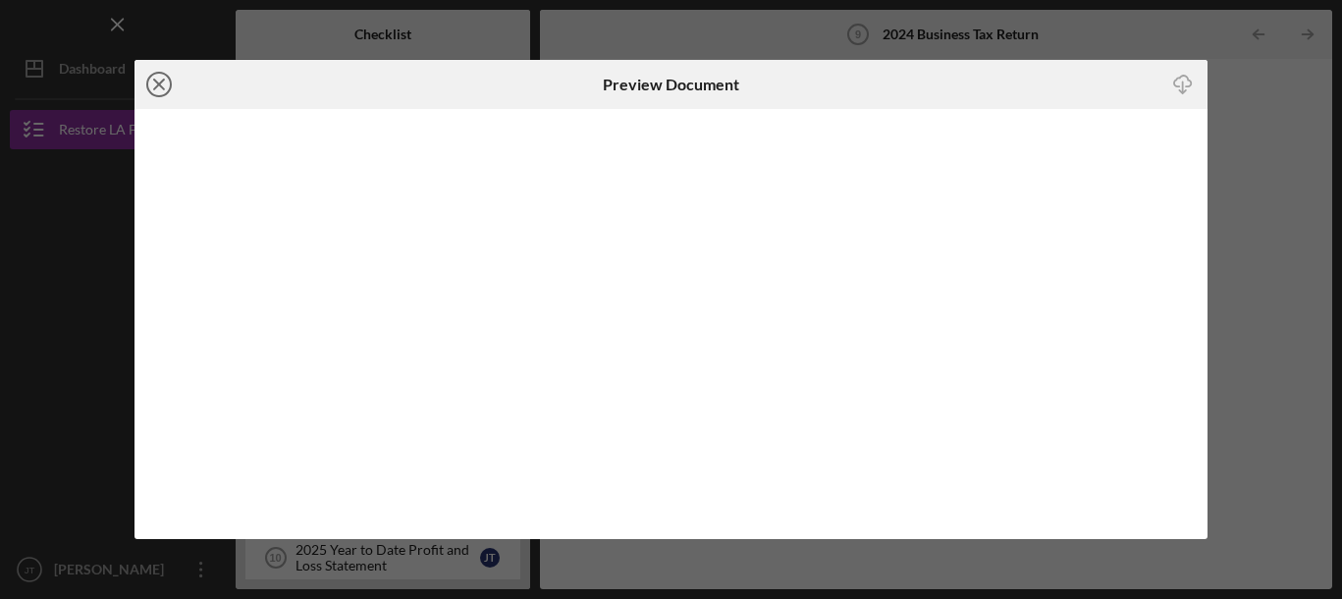
click at [157, 81] on icon "Icon/Close" at bounding box center [159, 84] width 49 height 49
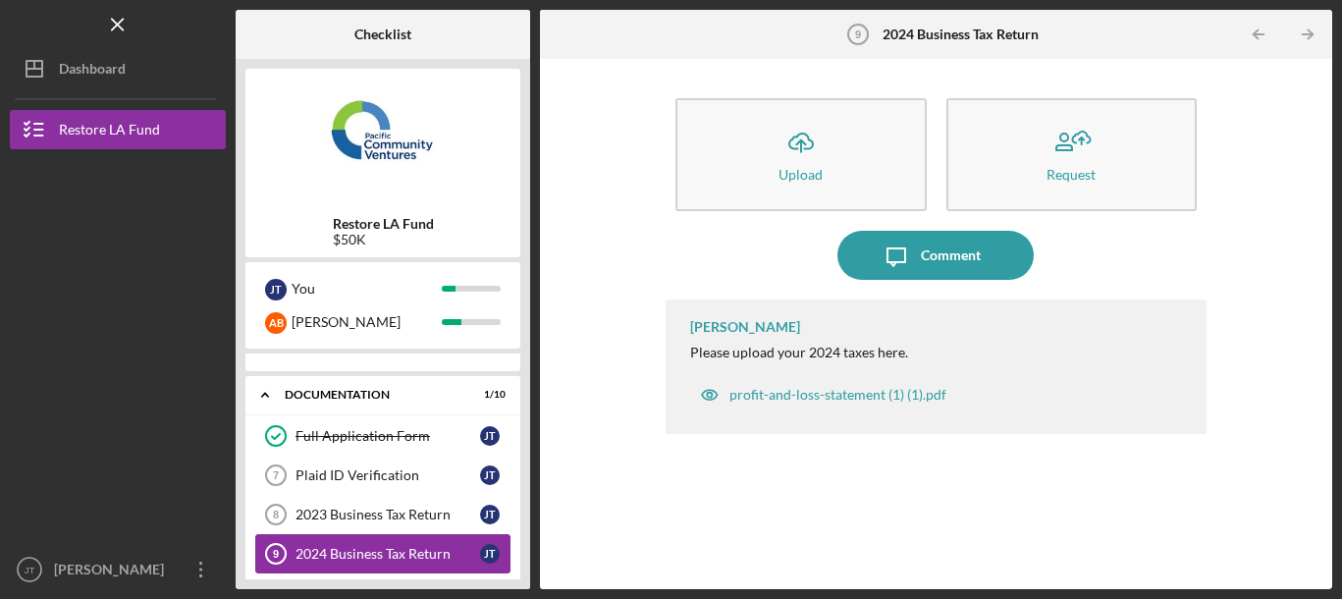
scroll to position [266, 0]
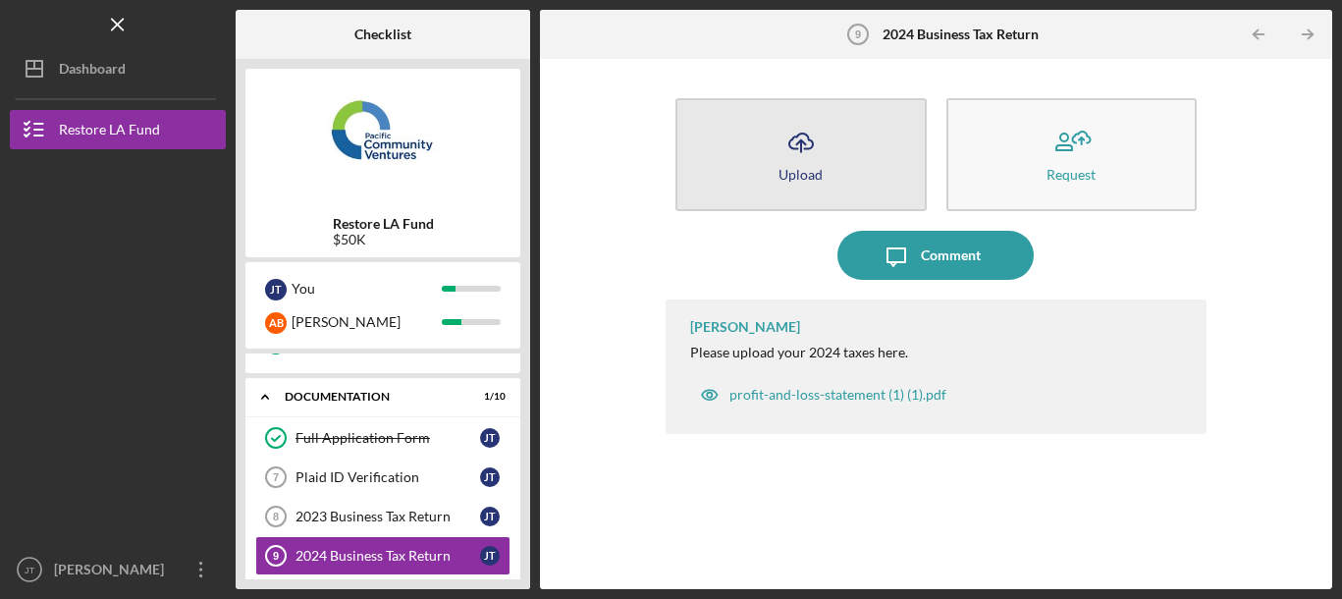
click at [805, 141] on icon "Icon/Upload" at bounding box center [801, 142] width 49 height 49
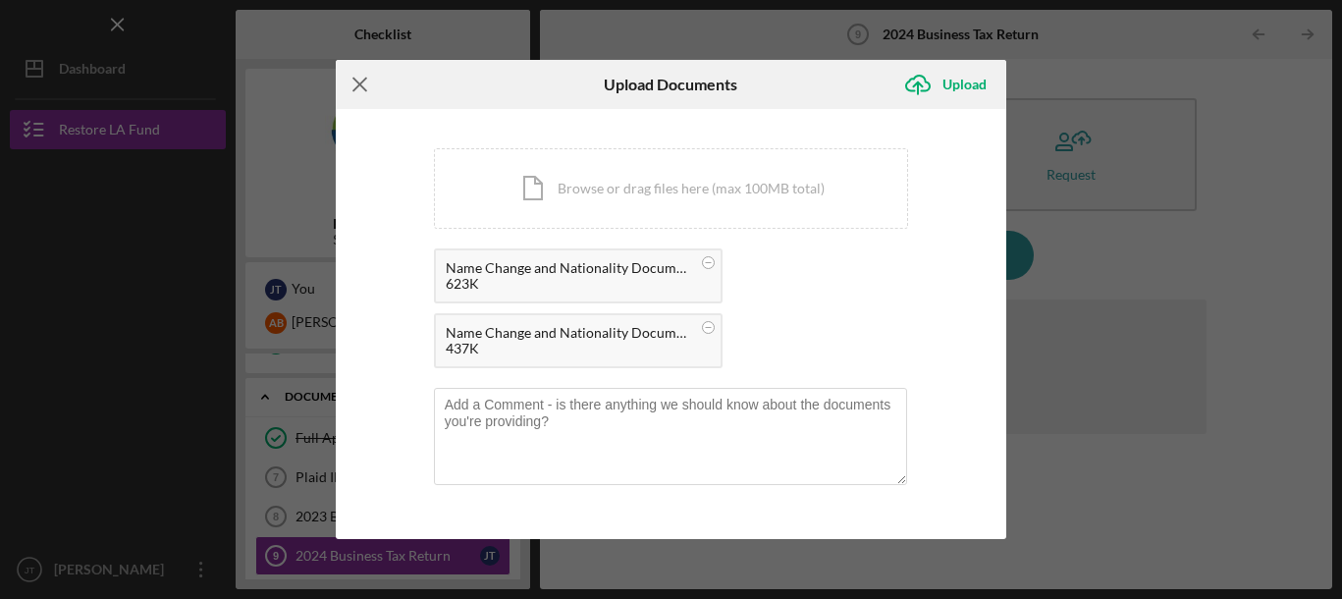
drag, startPoint x: 505, startPoint y: 81, endPoint x: 374, endPoint y: 90, distance: 130.9
click at [374, 90] on div "Icon/Menu Close" at bounding box center [448, 84] width 224 height 49
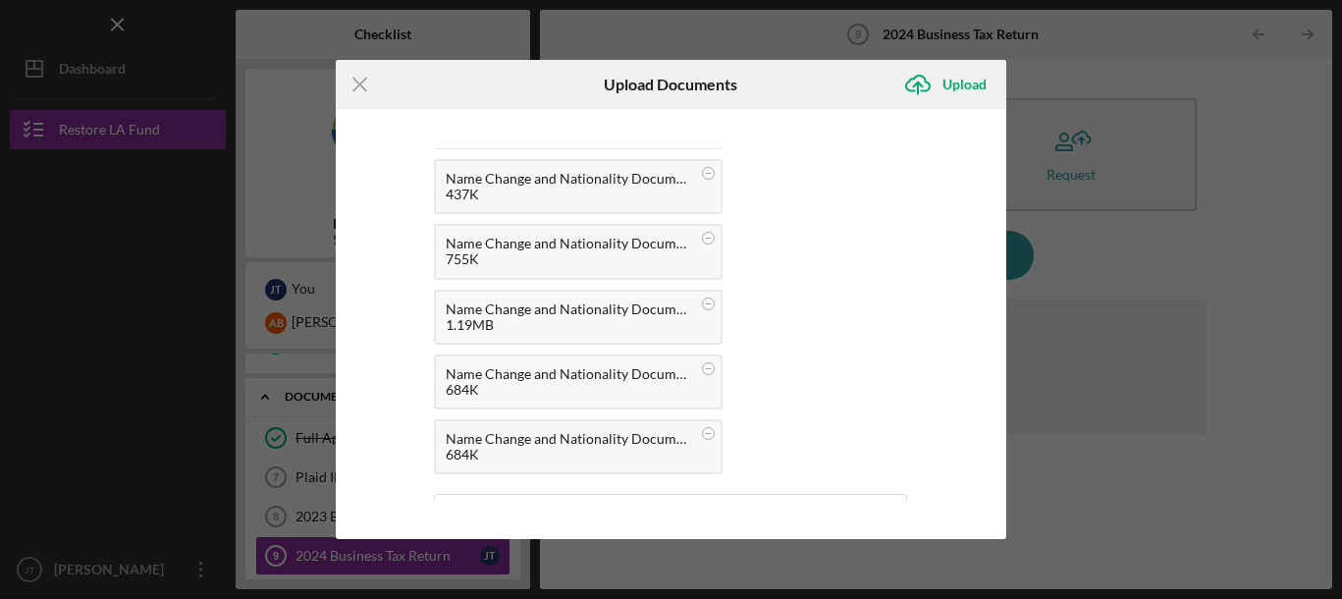
scroll to position [156, 0]
click at [707, 432] on circle at bounding box center [708, 431] width 12 height 12
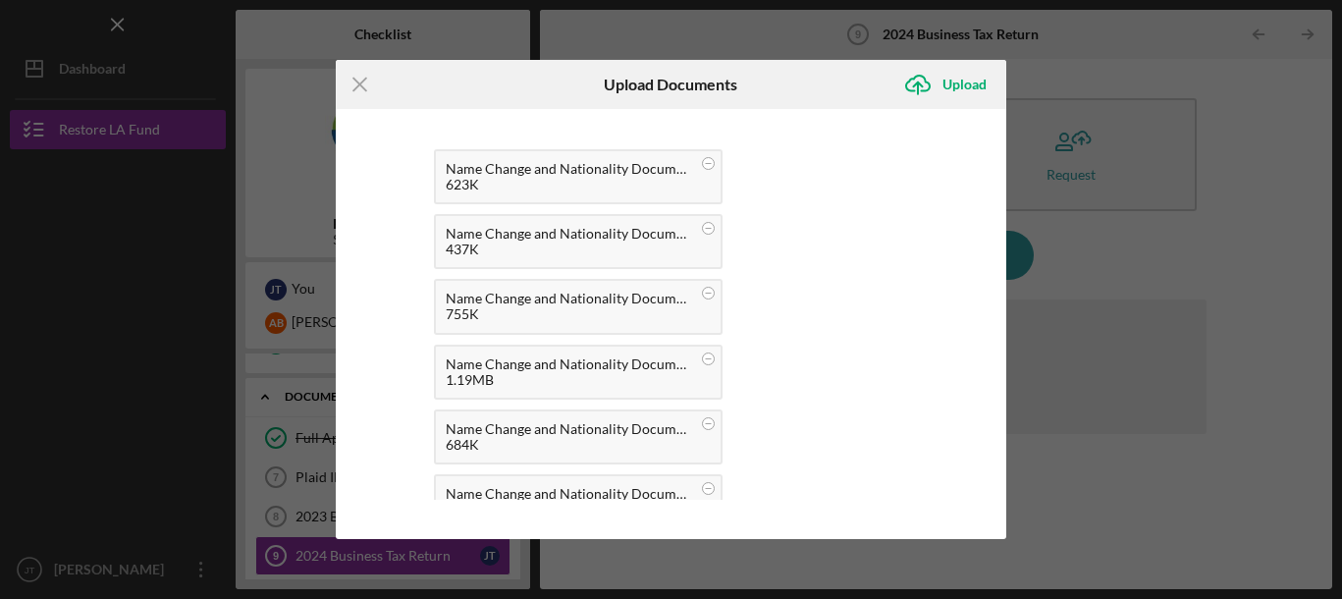
scroll to position [107, 0]
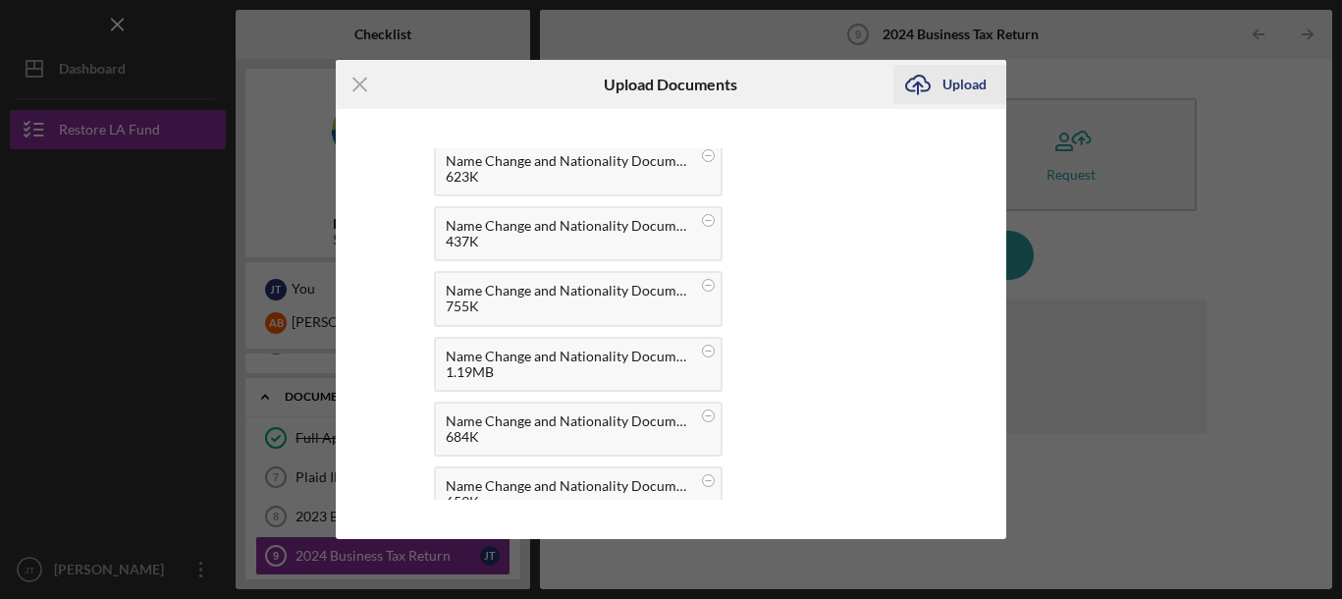
click at [955, 80] on div "Upload" at bounding box center [965, 84] width 44 height 39
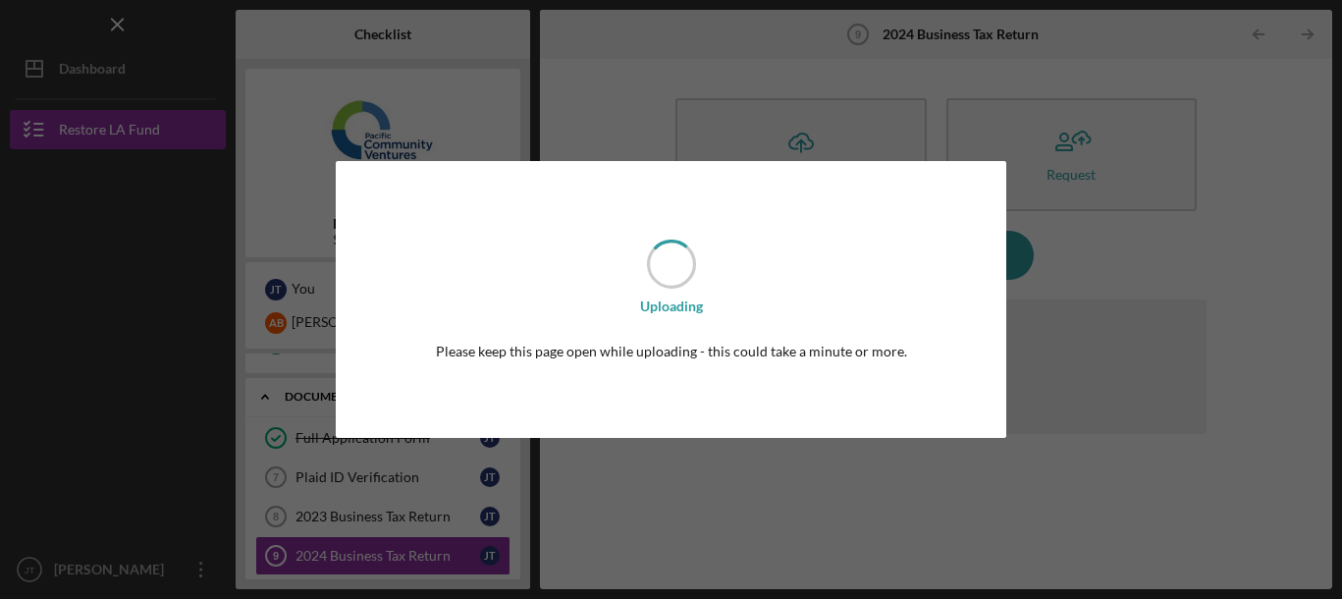
click at [955, 80] on div "Uploading Please keep this page open while uploading - this could take a minute…" at bounding box center [671, 299] width 1342 height 599
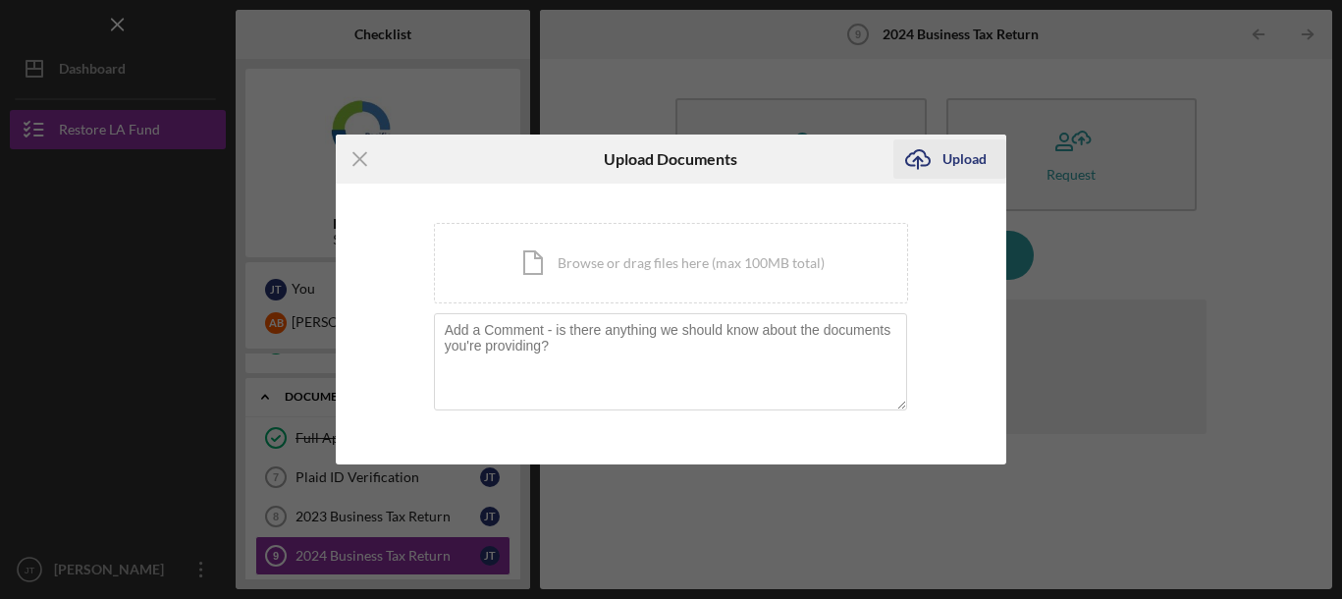
click at [937, 161] on icon "Icon/Upload" at bounding box center [917, 159] width 49 height 49
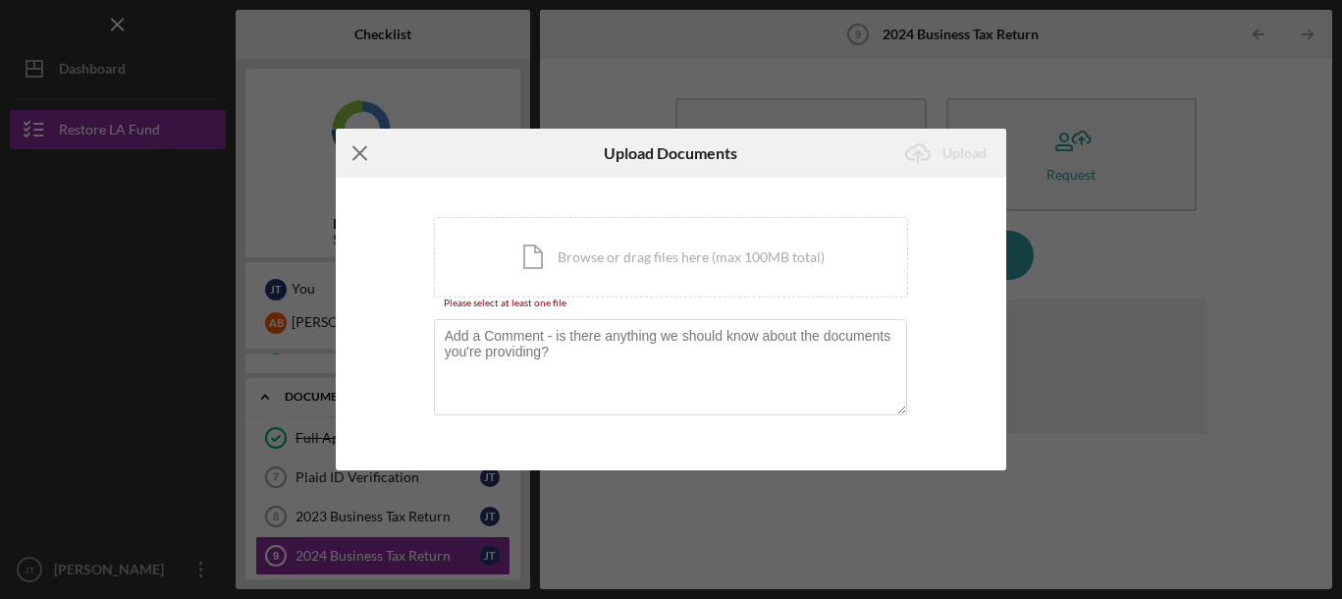
click at [358, 145] on icon "Icon/Menu Close" at bounding box center [360, 153] width 49 height 49
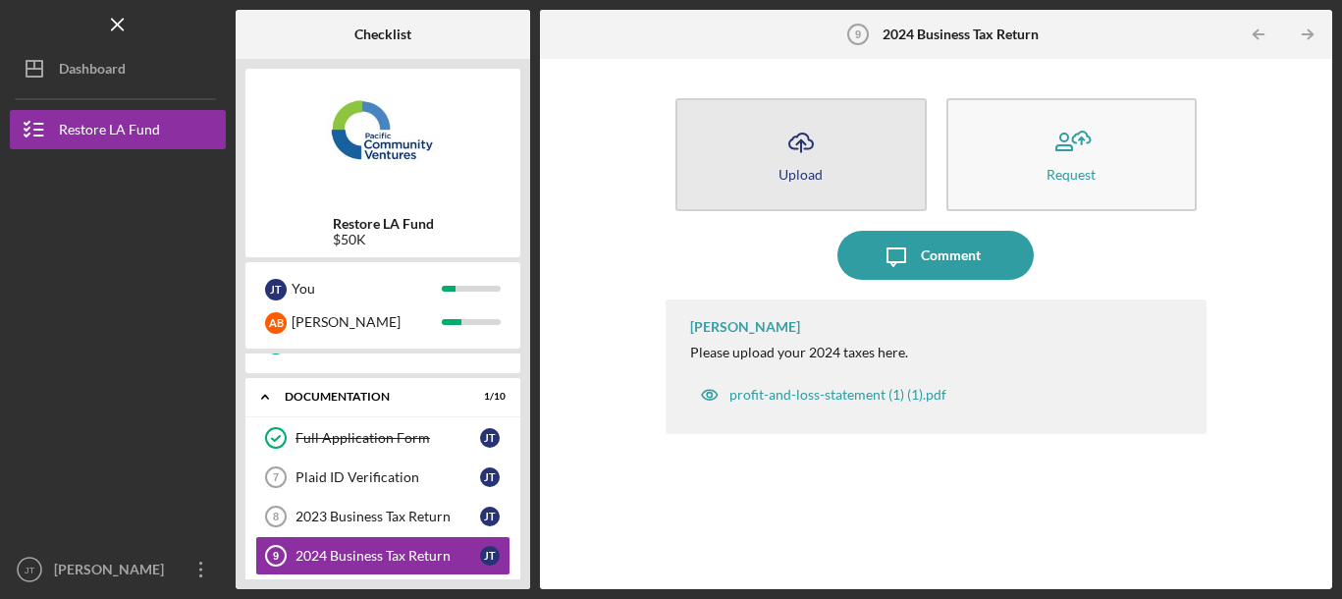
click at [797, 173] on div "Upload" at bounding box center [801, 174] width 44 height 15
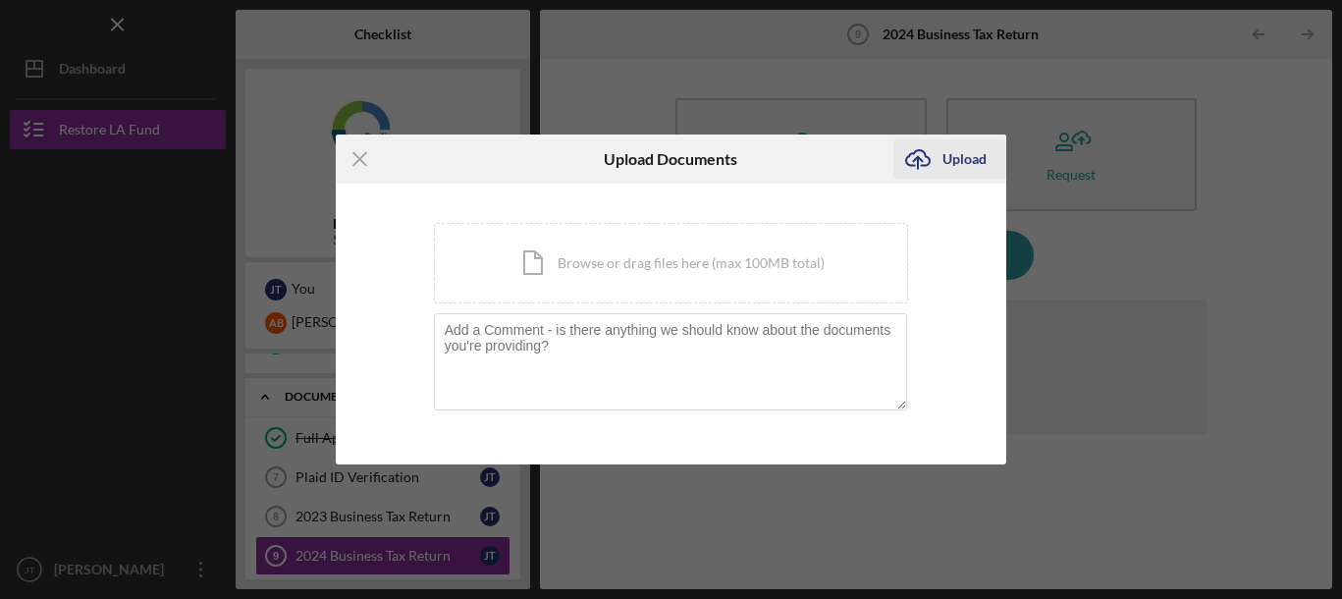
click at [960, 159] on div "Upload" at bounding box center [965, 158] width 44 height 39
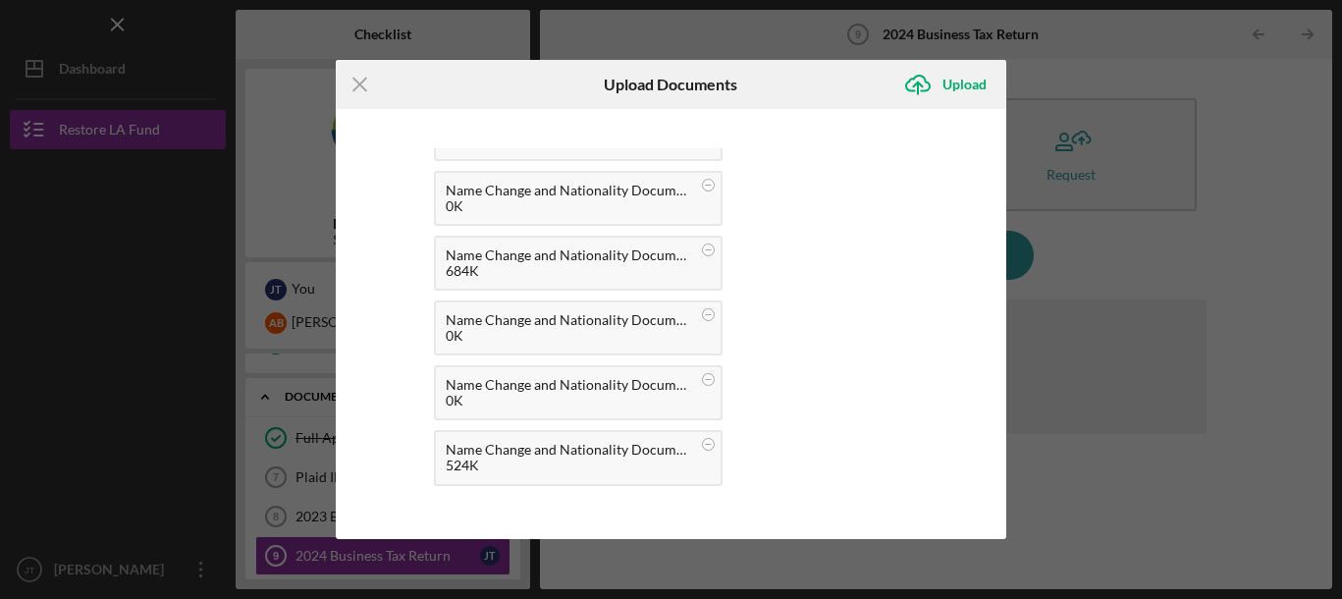
scroll to position [263, 0]
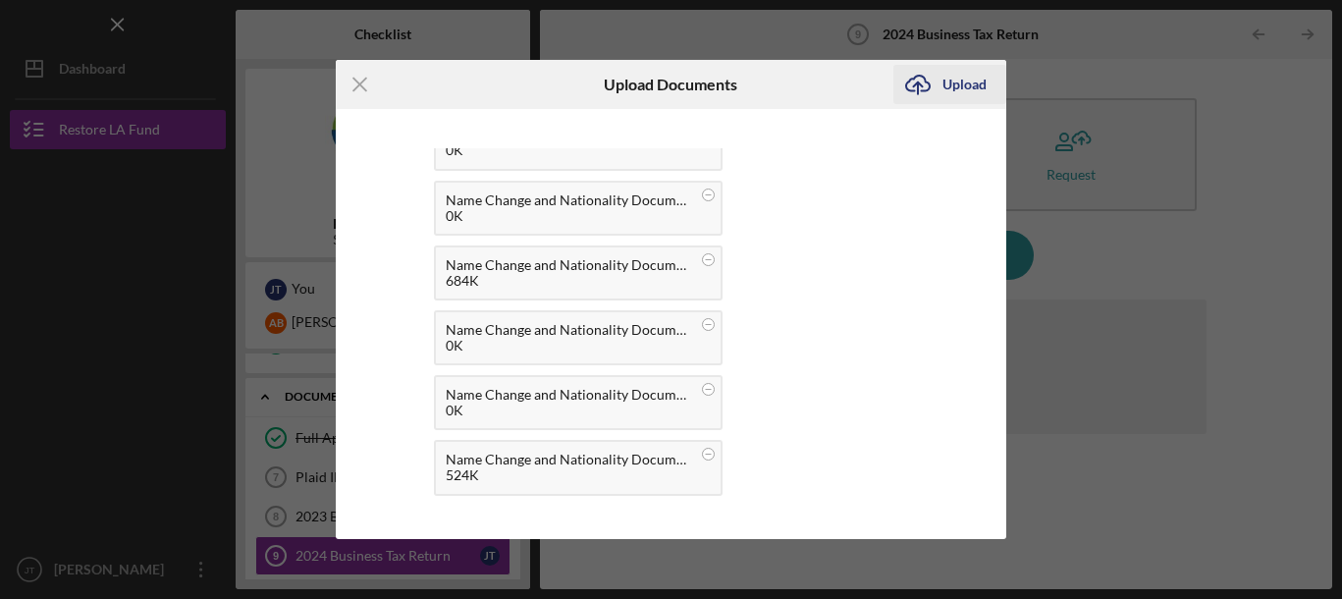
click at [962, 79] on div "Upload" at bounding box center [965, 84] width 44 height 39
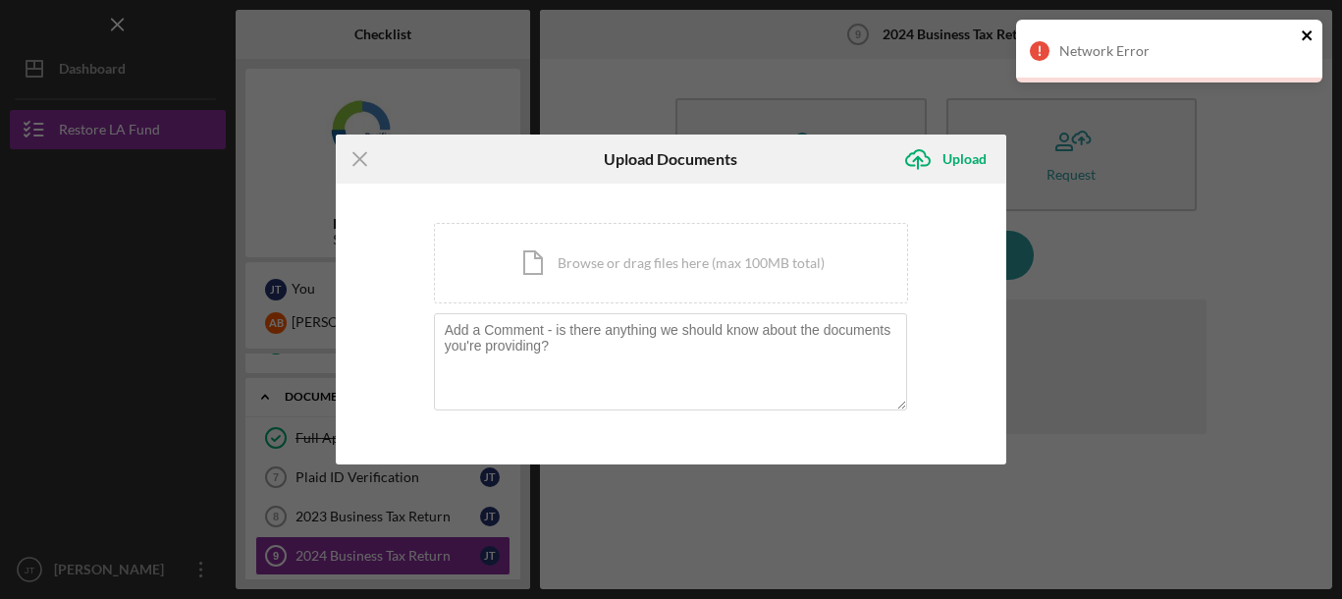
click at [1302, 30] on icon "close" at bounding box center [1308, 35] width 14 height 16
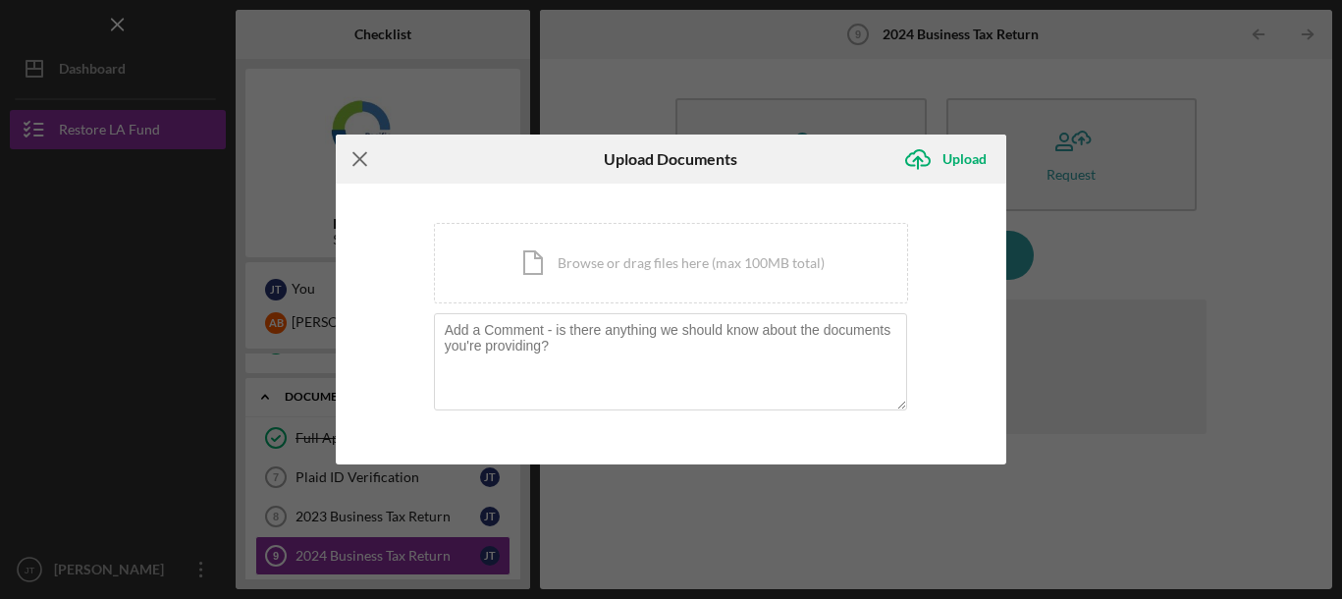
click at [361, 162] on line at bounding box center [359, 159] width 13 height 13
